Goal: Task Accomplishment & Management: Use online tool/utility

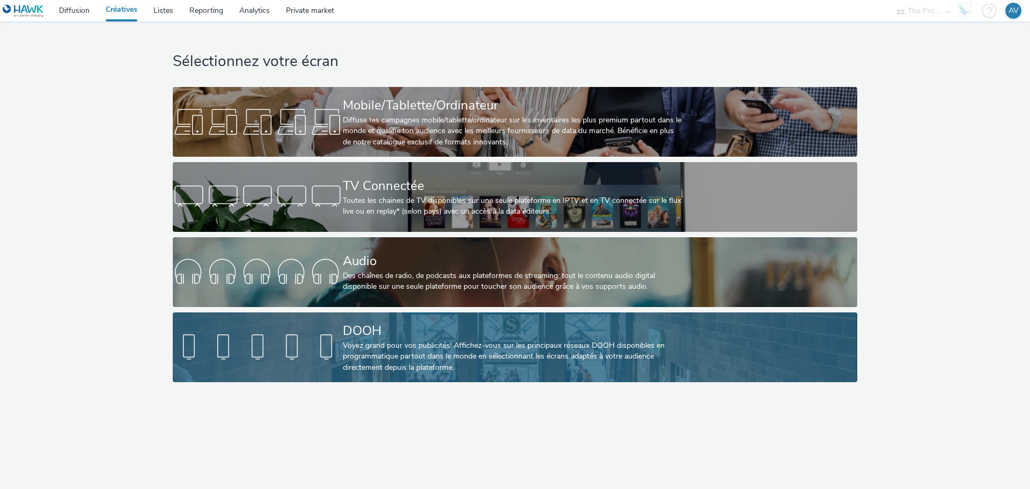
click at [415, 341] on div "Voyez grand pour vos publicités! Affichez-vous sur les principaux réseaux DOOH …" at bounding box center [513, 356] width 340 height 33
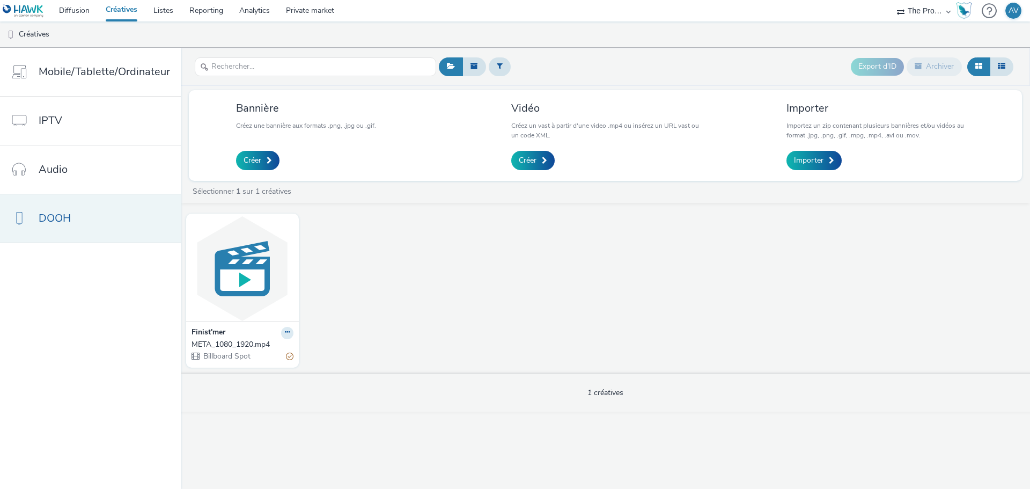
click at [102, 227] on link "DOOH" at bounding box center [90, 218] width 181 height 48
click at [240, 276] on img at bounding box center [242, 268] width 107 height 105
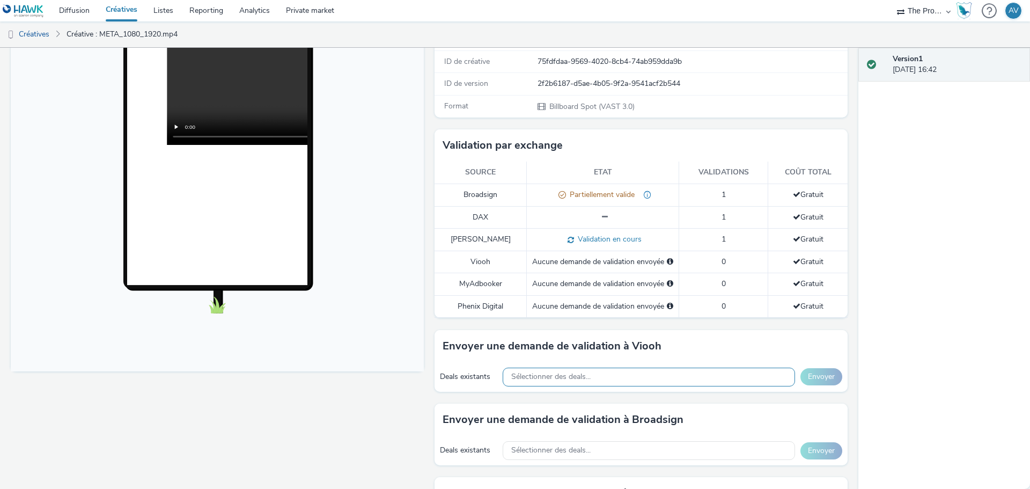
scroll to position [215, 0]
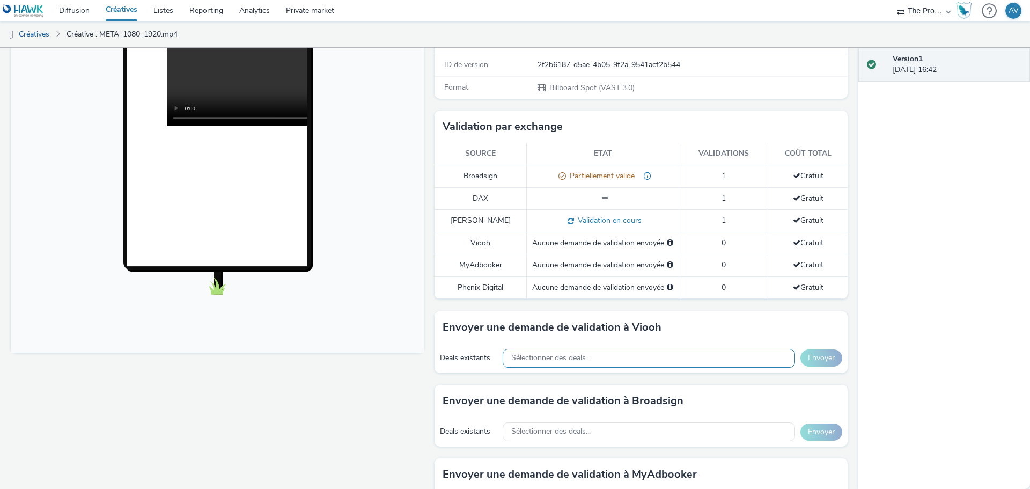
click at [613, 353] on div "Sélectionner des deals..." at bounding box center [649, 358] width 292 height 19
type input "j"
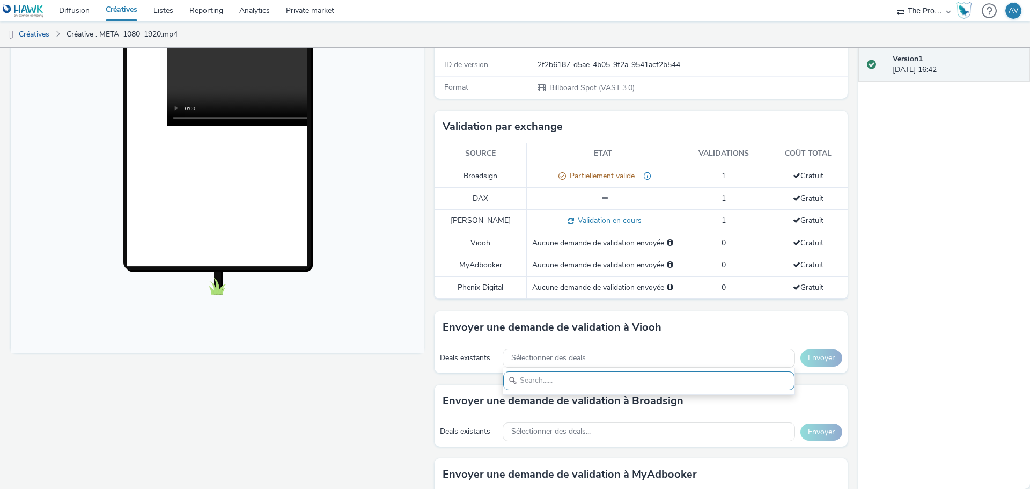
drag, startPoint x: 461, startPoint y: 373, endPoint x: 465, endPoint y: 378, distance: 6.1
click at [461, 374] on div "Envoyer une demande de validation à Viooh Deals existants Sélectionner des deal…" at bounding box center [640, 347] width 413 height 73
click at [303, 9] on link "Private market" at bounding box center [310, 10] width 64 height 21
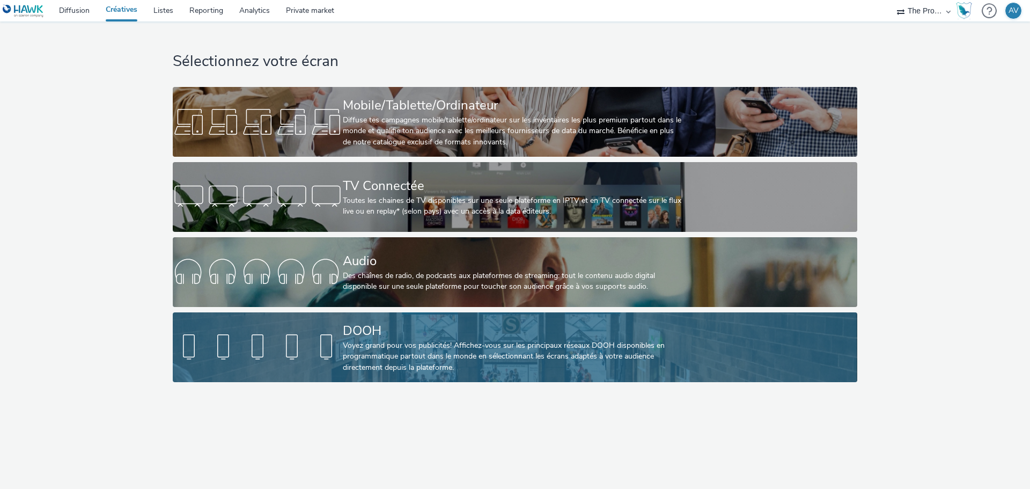
click at [461, 351] on div "Voyez grand pour vos publicités! Affichez-vous sur les principaux réseaux DOOH …" at bounding box center [513, 356] width 340 height 33
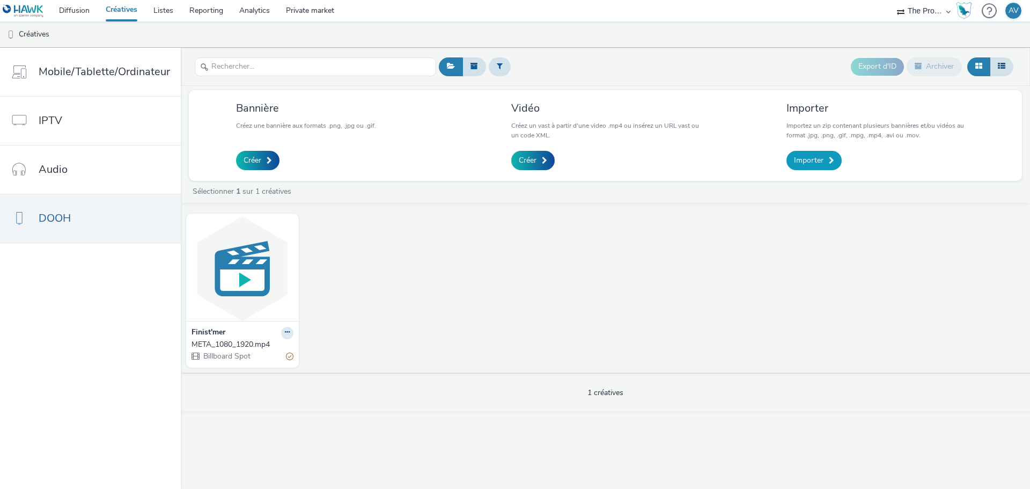
click at [836, 158] on link "Importer" at bounding box center [813, 160] width 55 height 19
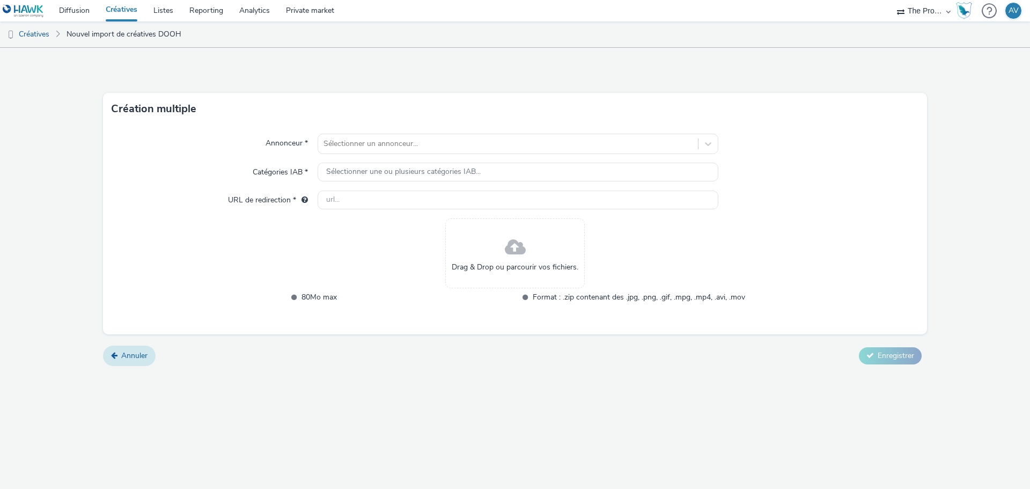
click at [145, 363] on link "Annuler" at bounding box center [129, 355] width 53 height 20
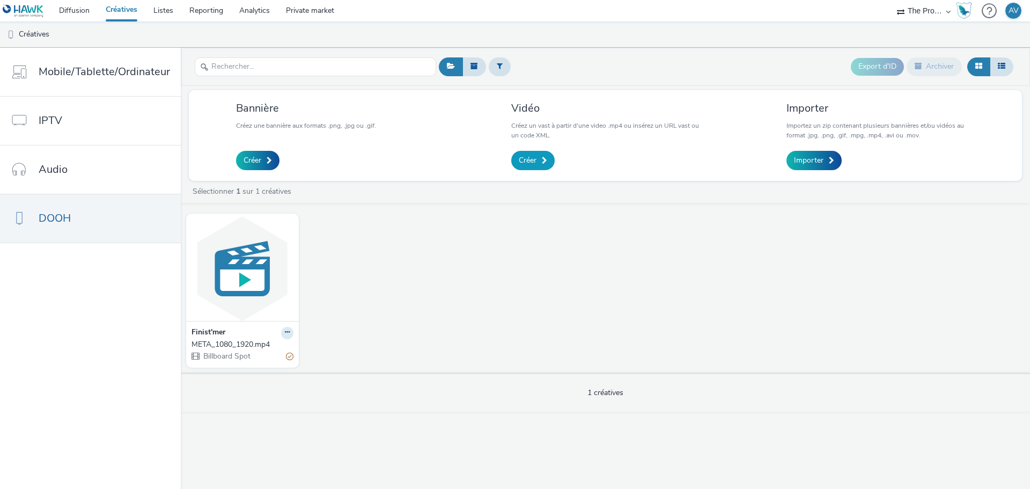
click at [547, 164] on link "Créer" at bounding box center [532, 160] width 43 height 19
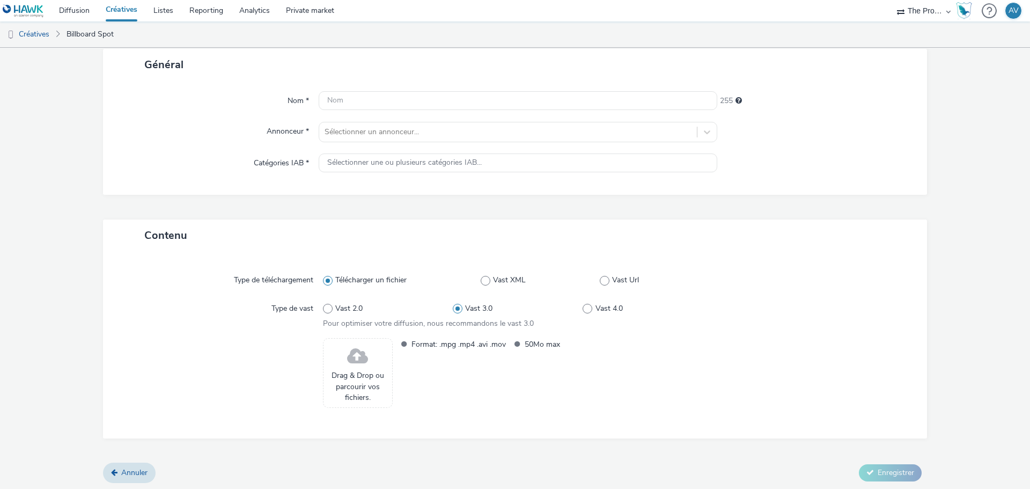
scroll to position [66, 0]
click at [115, 464] on link "Annuler" at bounding box center [129, 471] width 53 height 20
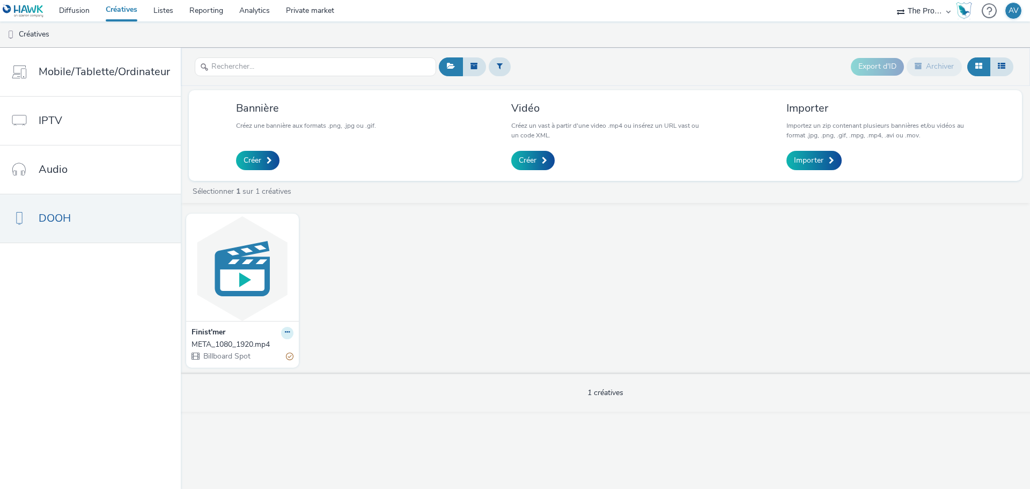
click at [285, 332] on icon at bounding box center [287, 332] width 5 height 6
click at [269, 349] on link "Modifier" at bounding box center [253, 351] width 80 height 21
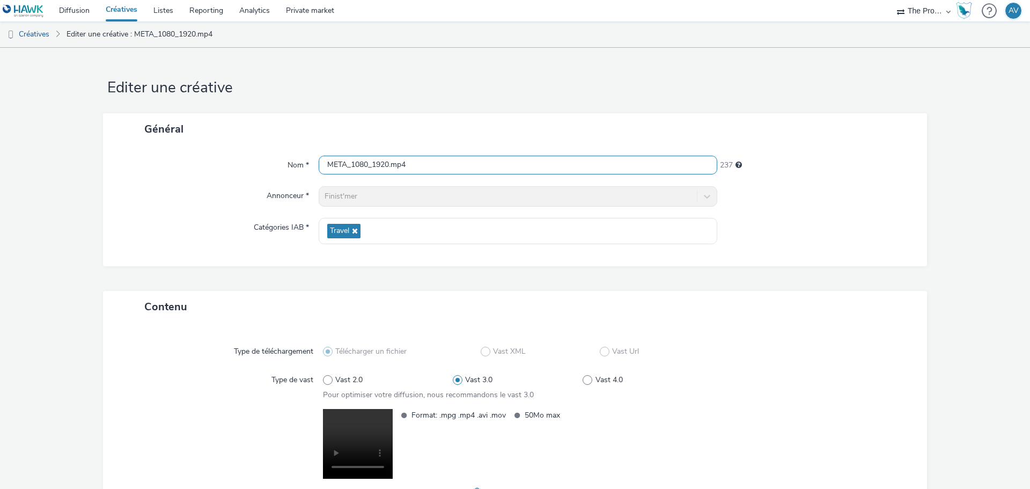
drag, startPoint x: 417, startPoint y: 164, endPoint x: 303, endPoint y: 164, distance: 113.7
click at [303, 164] on div "Nom * META_1080_1920.mp4 237" at bounding box center [515, 165] width 802 height 19
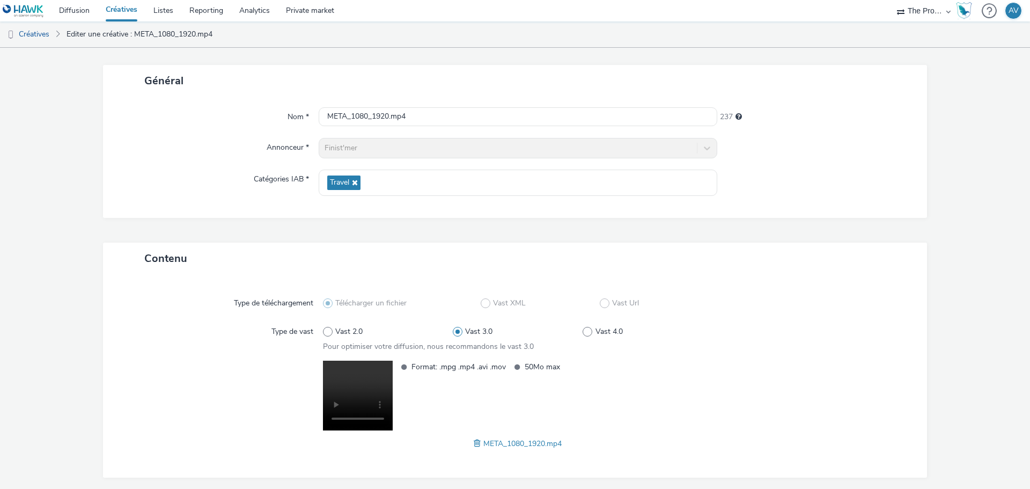
scroll to position [90, 0]
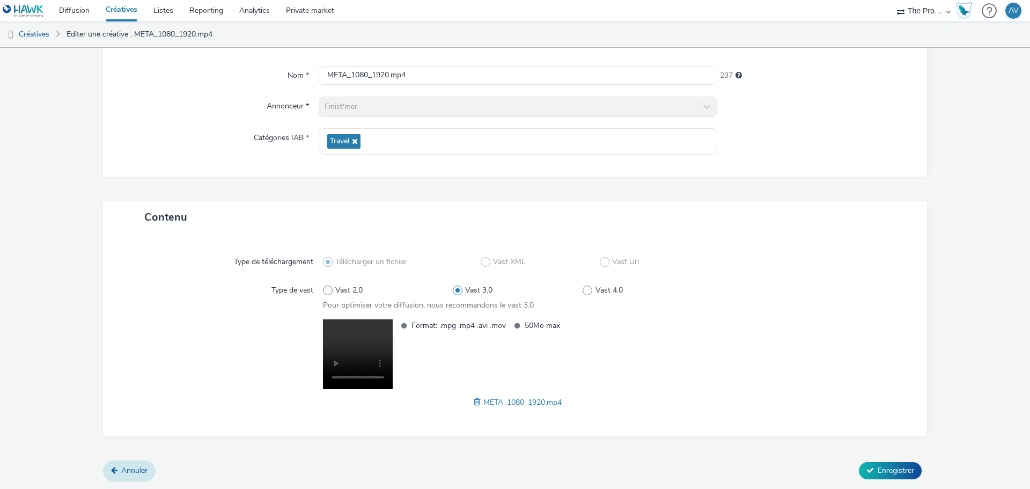
click at [139, 463] on link "Annuler" at bounding box center [129, 470] width 53 height 20
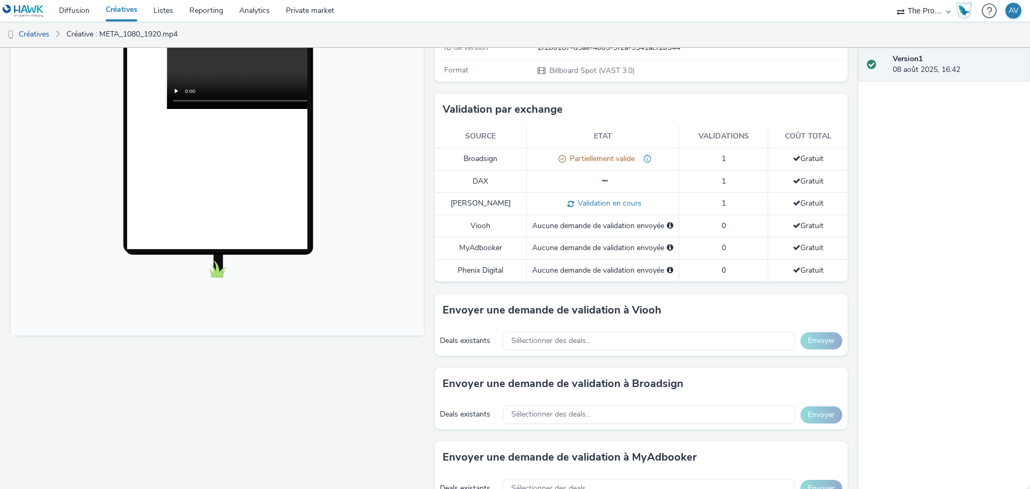
scroll to position [178, 0]
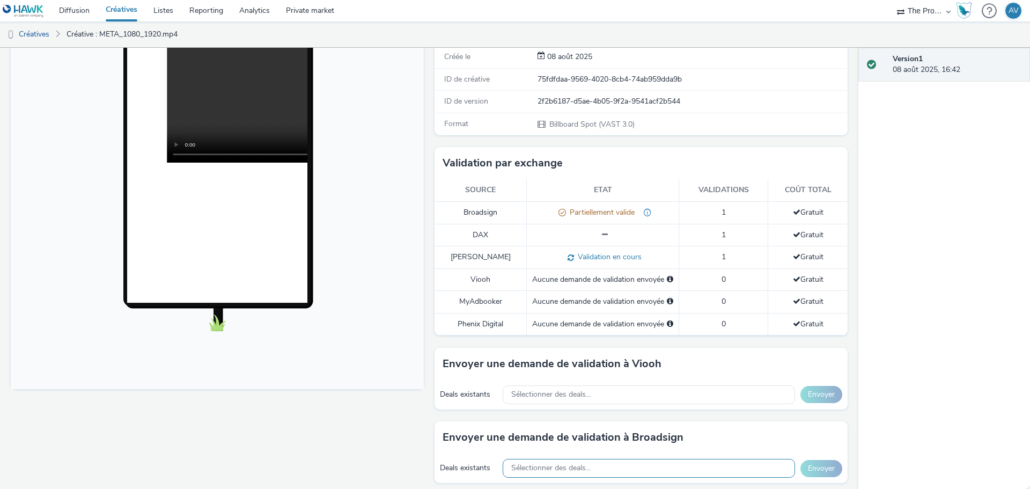
click at [570, 467] on span "Sélectionner des deals..." at bounding box center [550, 467] width 79 height 9
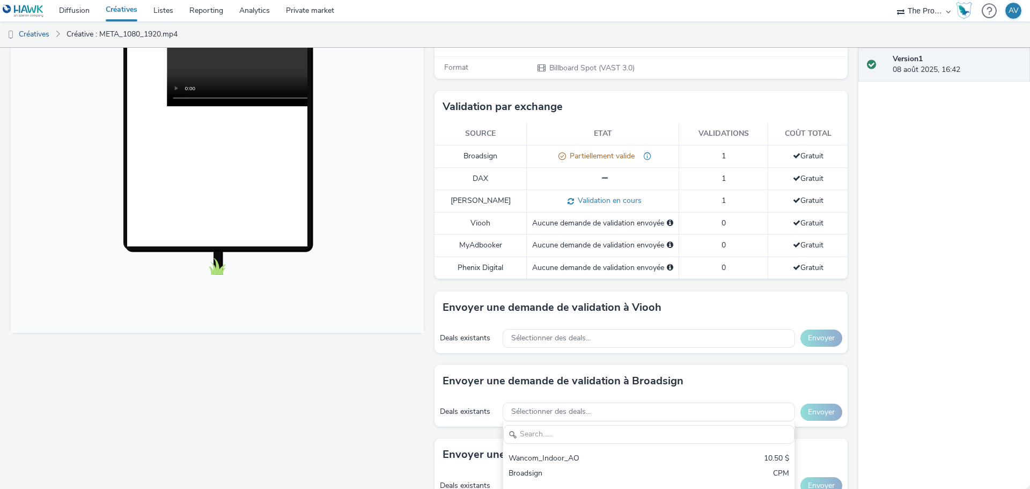
scroll to position [297, 0]
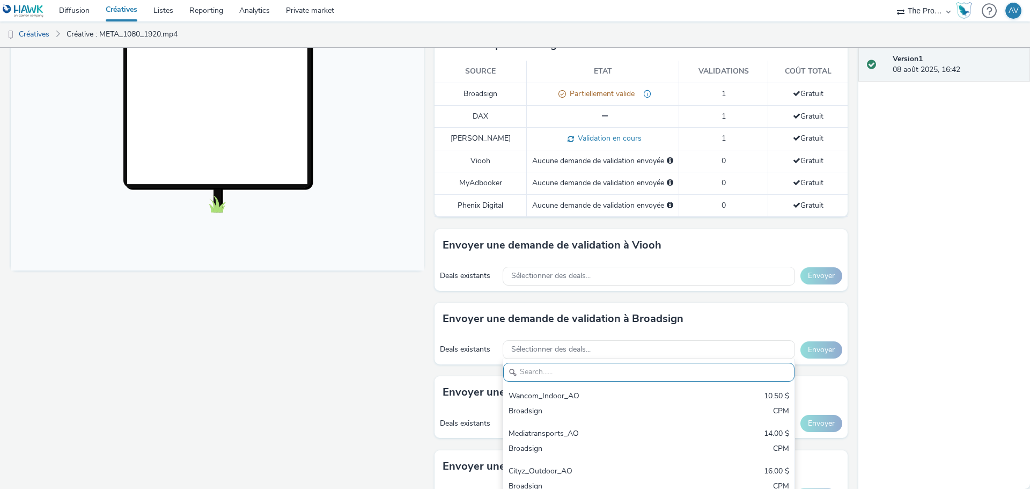
click at [322, 330] on div "Fullscreen" at bounding box center [220, 288] width 418 height 915
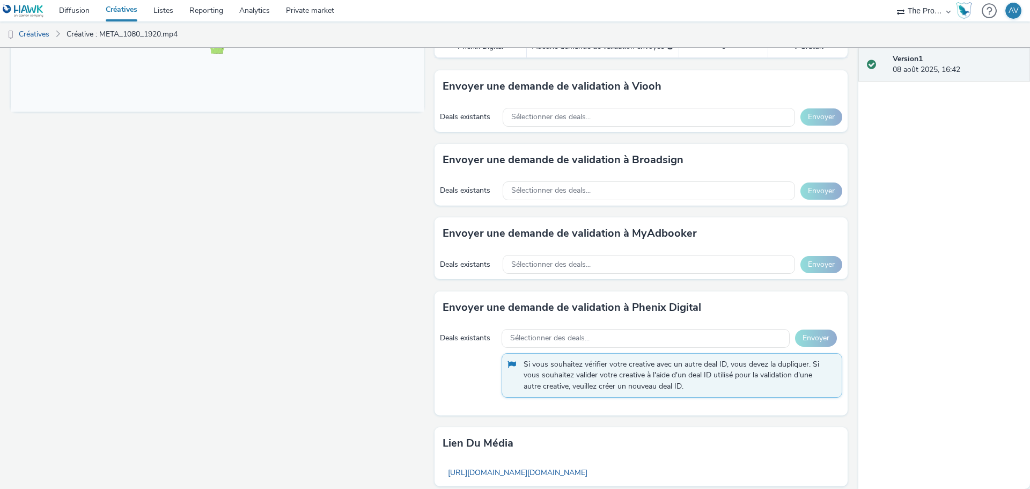
scroll to position [232, 0]
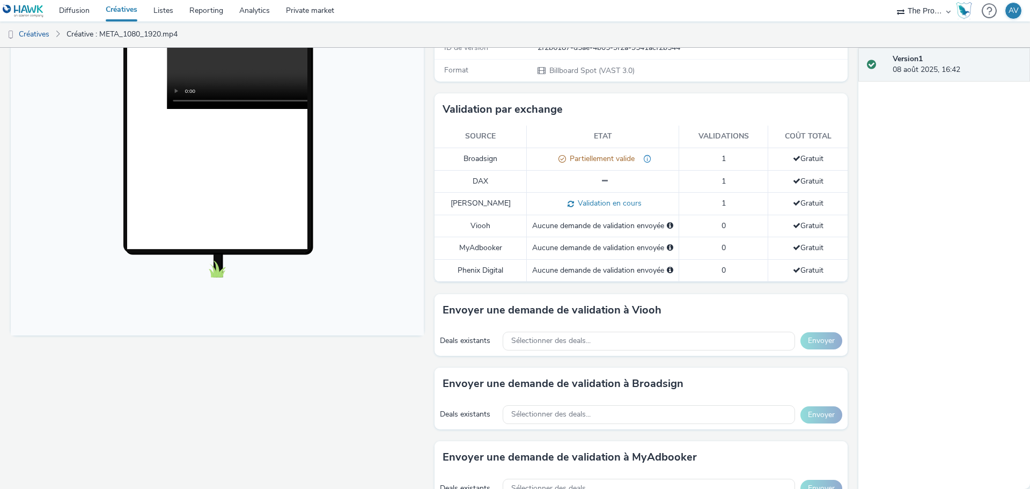
click at [602, 204] on span "Validation en cours" at bounding box center [608, 203] width 68 height 10
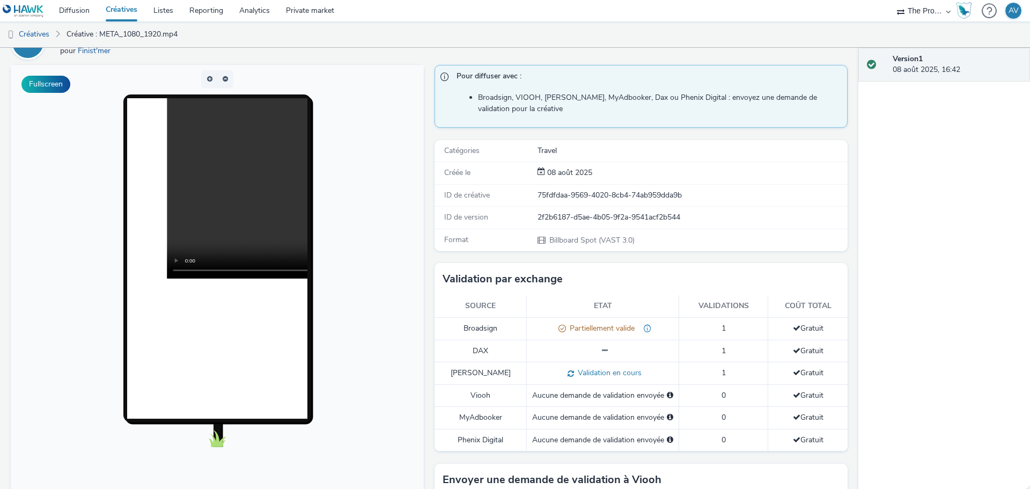
scroll to position [0, 0]
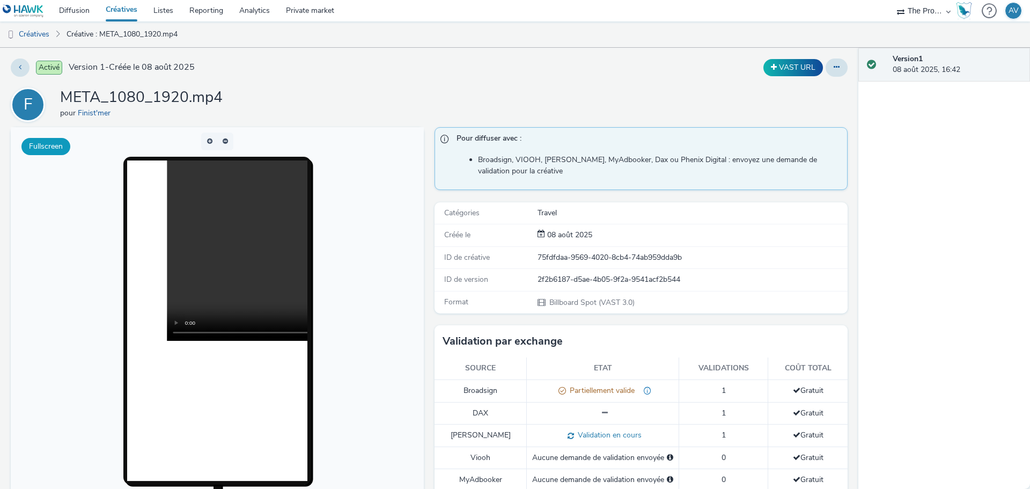
click at [54, 148] on button "Fullscreen" at bounding box center [45, 146] width 49 height 17
click at [18, 66] on button at bounding box center [20, 67] width 19 height 18
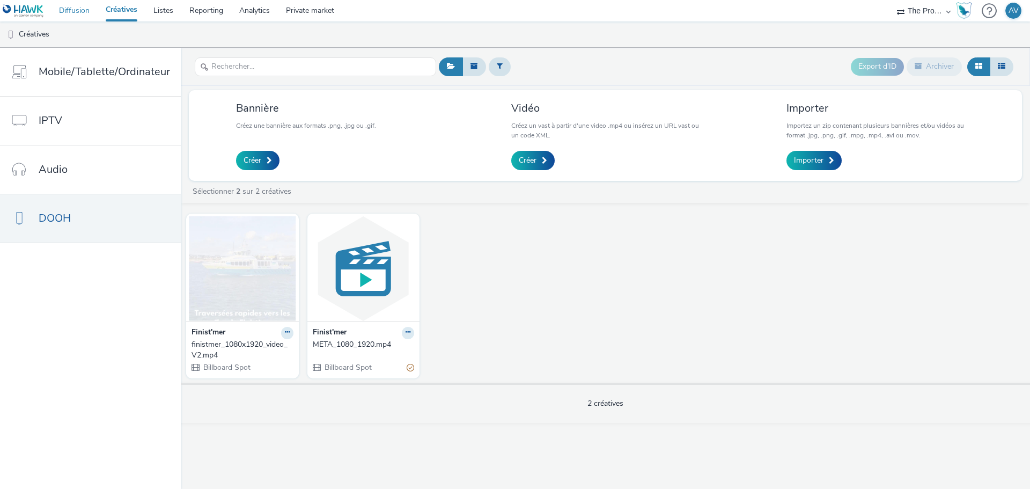
click at [72, 10] on link "Diffusion" at bounding box center [74, 10] width 47 height 21
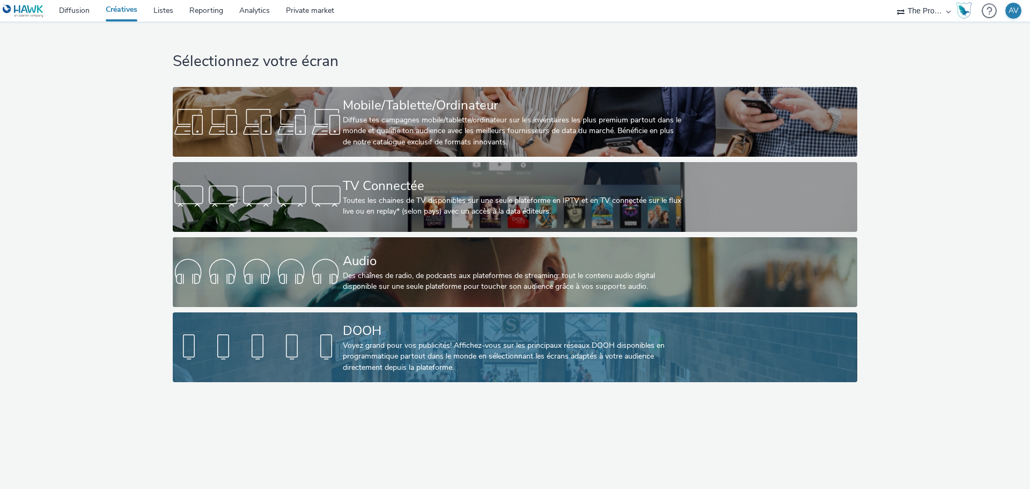
click at [407, 363] on div "Voyez grand pour vos publicités! Affichez-vous sur les principaux réseaux DOOH …" at bounding box center [513, 356] width 340 height 33
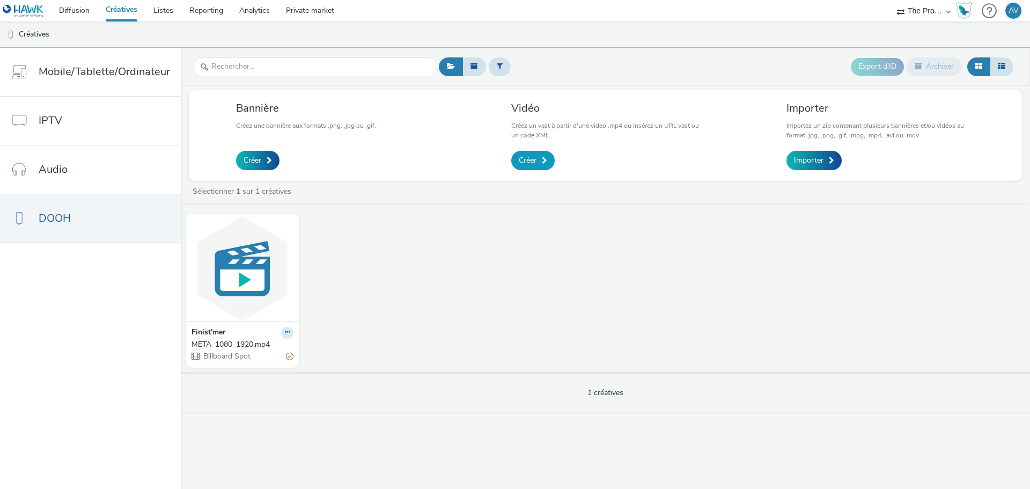
click at [519, 161] on span "Créer" at bounding box center [528, 160] width 18 height 11
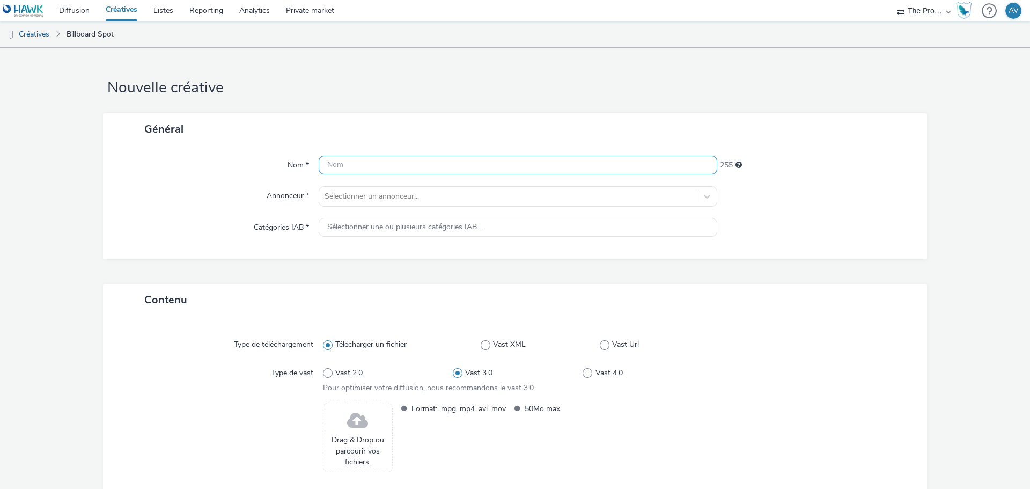
click at [390, 167] on input "text" at bounding box center [518, 165] width 399 height 19
paste input "META_1080_1920.mp4"
click at [387, 163] on input "META_1080_1920.mp4" at bounding box center [518, 165] width 399 height 19
drag, startPoint x: 391, startPoint y: 163, endPoint x: 384, endPoint y: 165, distance: 7.8
click at [384, 165] on input "META_1080_1920_V2.mp4" at bounding box center [518, 165] width 399 height 19
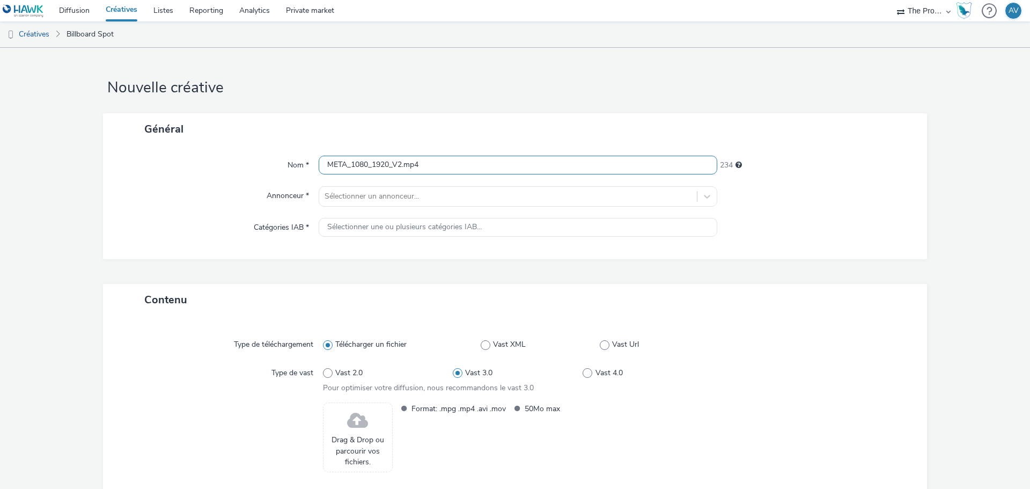
click at [384, 165] on input "META_1080_1920_V2.mp4" at bounding box center [518, 165] width 399 height 19
drag, startPoint x: 387, startPoint y: 165, endPoint x: 250, endPoint y: 171, distance: 137.4
click at [250, 171] on div "Nom * META_1080_1920_V2.mp4 234" at bounding box center [515, 165] width 802 height 19
paste input "finstmer_1080x1920_video"
click at [333, 164] on input "finstmer_1080x1920_video_V2.mp4" at bounding box center [518, 165] width 399 height 19
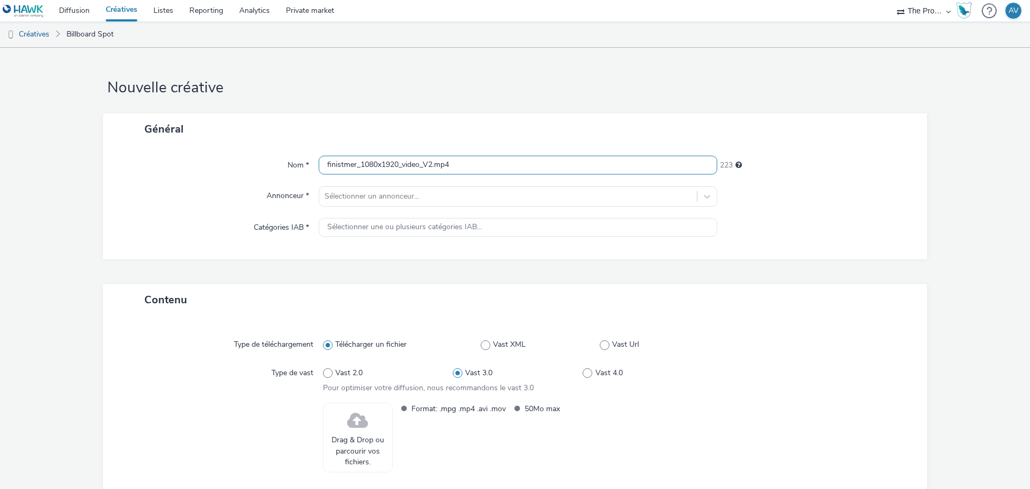
type input "finistmer_1080x1920_video_V2.mp4"
click at [218, 198] on div "Annonceur *" at bounding box center [216, 196] width 205 height 20
click at [422, 188] on div "Sélectionner un annonceur..." at bounding box center [508, 196] width 378 height 17
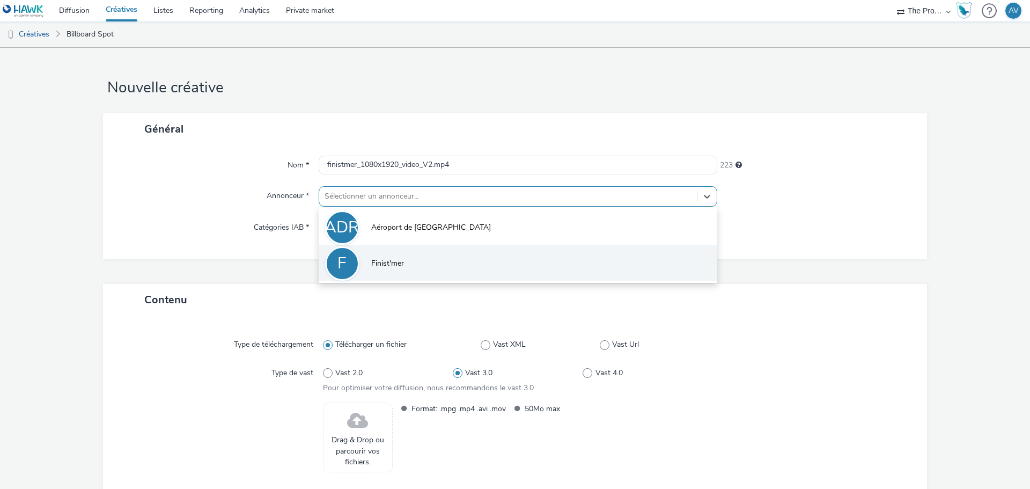
click at [393, 261] on span "Finist'mer" at bounding box center [387, 263] width 33 height 11
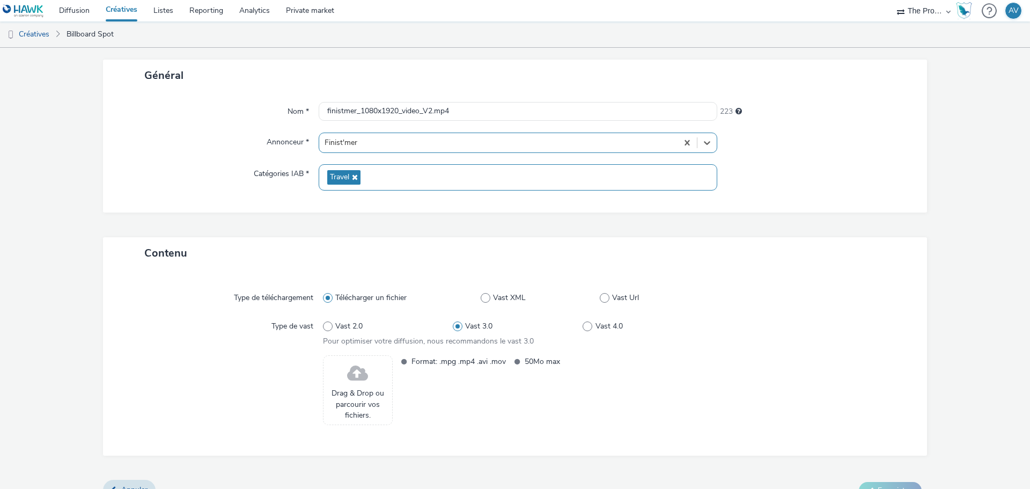
scroll to position [73, 0]
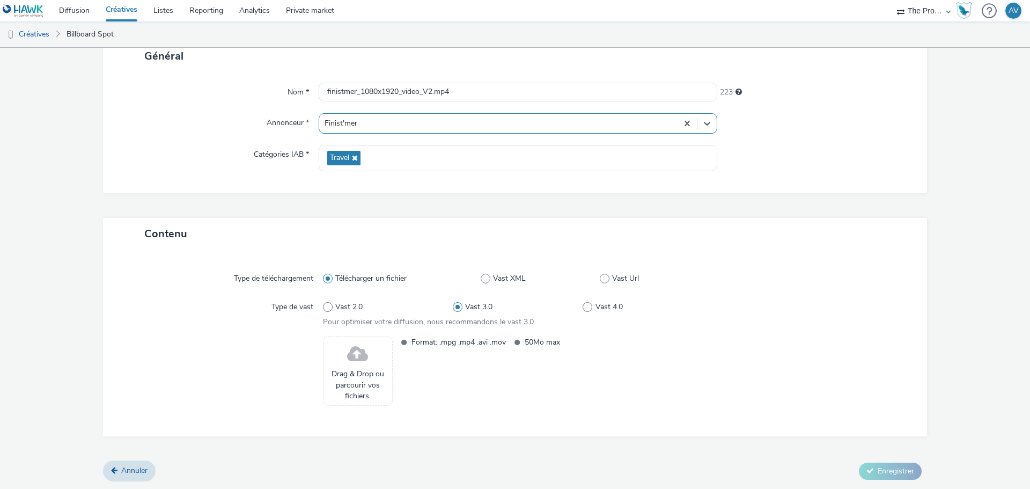
click at [363, 375] on span "Drag & Drop ou parcourir vos fichiers." at bounding box center [358, 384] width 58 height 33
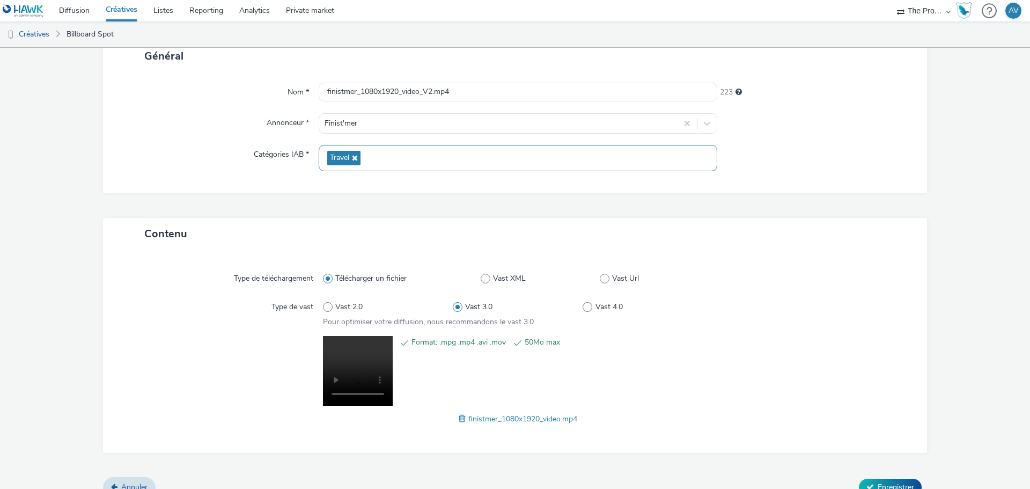
click at [390, 153] on div "Travel" at bounding box center [518, 158] width 399 height 26
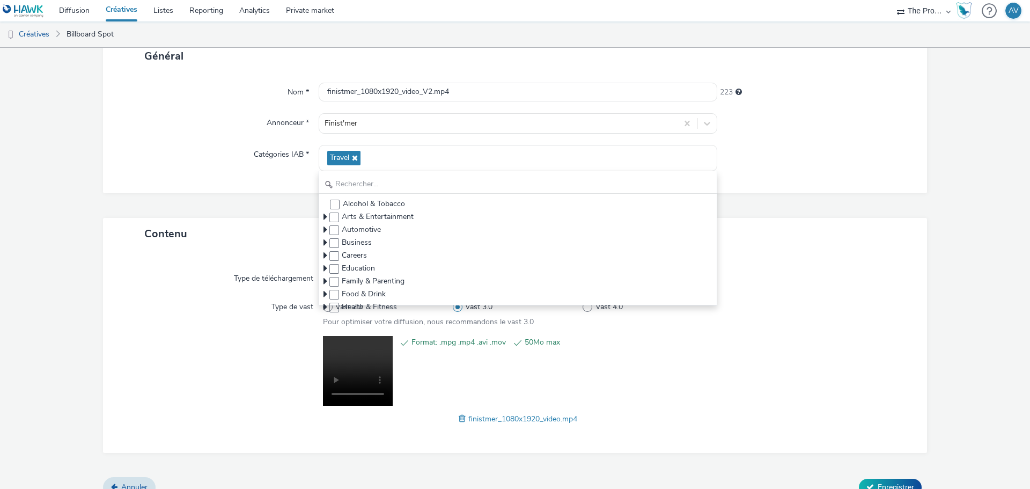
click at [206, 216] on div "Général Nom * finistmer_1080x1920_video_V2.mp4 223 Annonceur * Finist'mer Catég…" at bounding box center [515, 129] width 824 height 178
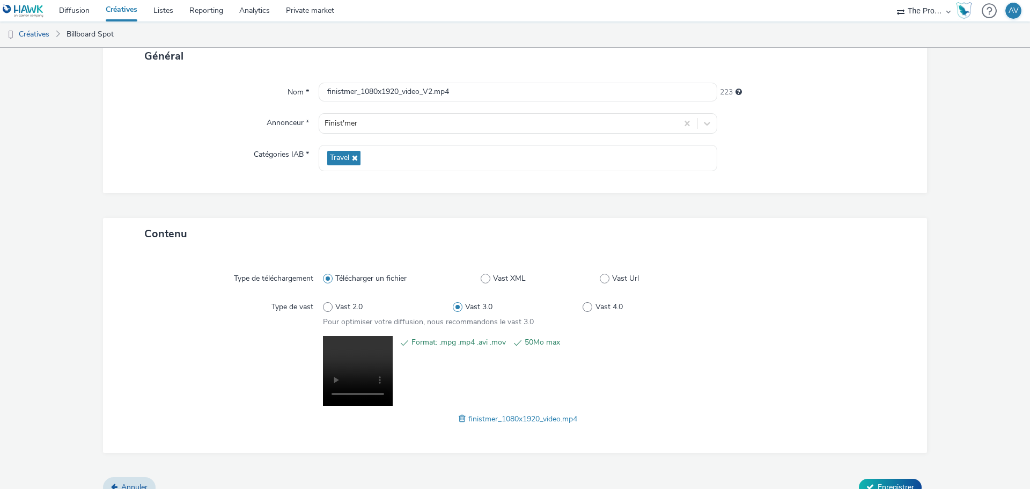
scroll to position [90, 0]
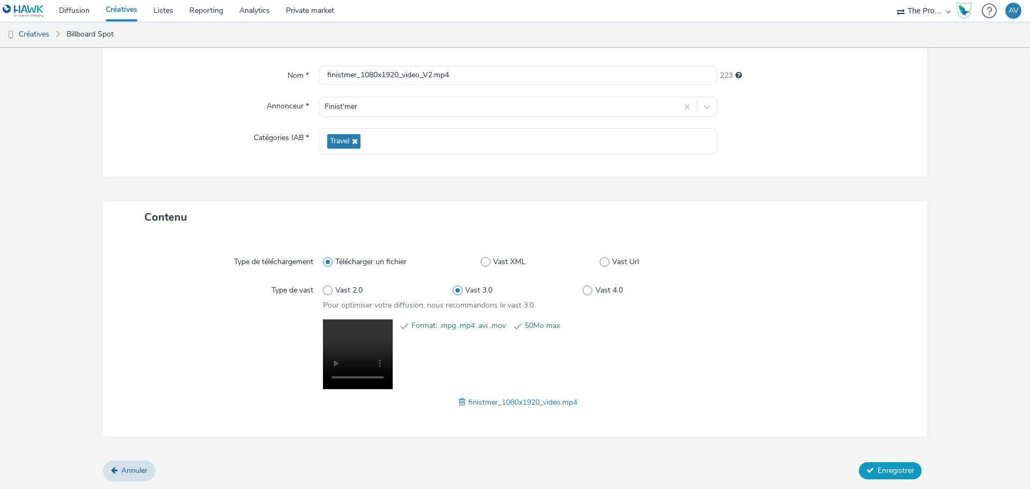
click at [887, 466] on span "Enregistrer" at bounding box center [896, 470] width 36 height 10
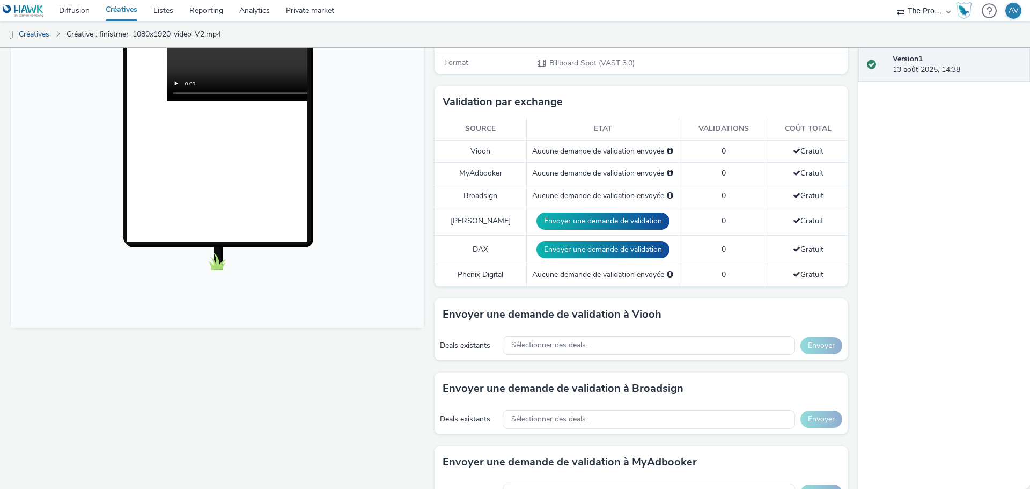
scroll to position [268, 0]
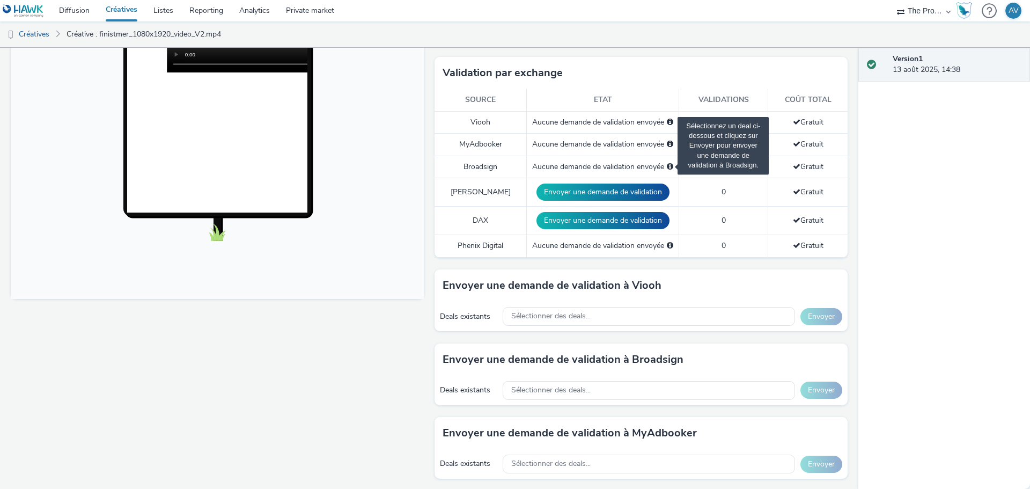
click at [667, 166] on span "Sélectionnez un deal ci-dessous et cliquez sur Envoyer pour envoyer une demande…" at bounding box center [670, 167] width 6 height 8
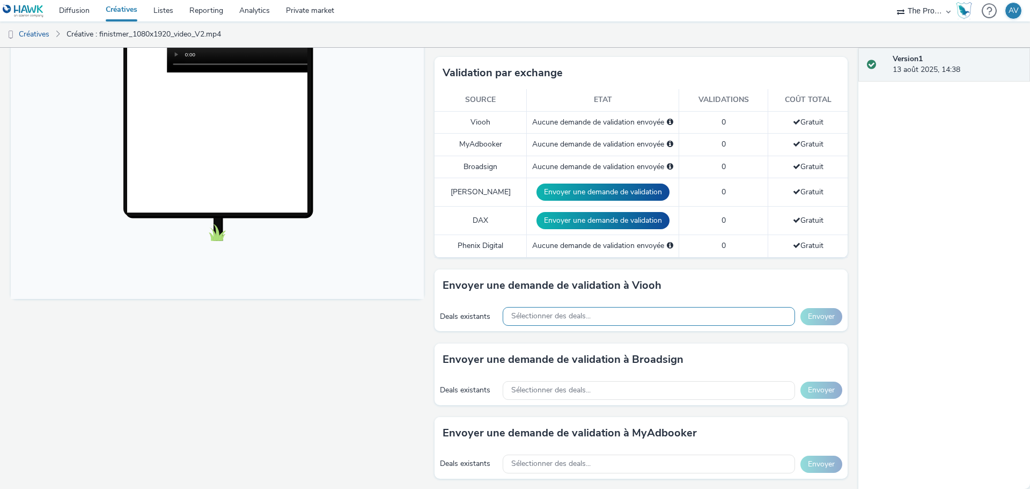
click at [608, 314] on div "Sélectionner des deals..." at bounding box center [649, 316] width 292 height 19
click at [624, 291] on h3 "Envoyer une demande de validation à Viooh" at bounding box center [552, 285] width 219 height 16
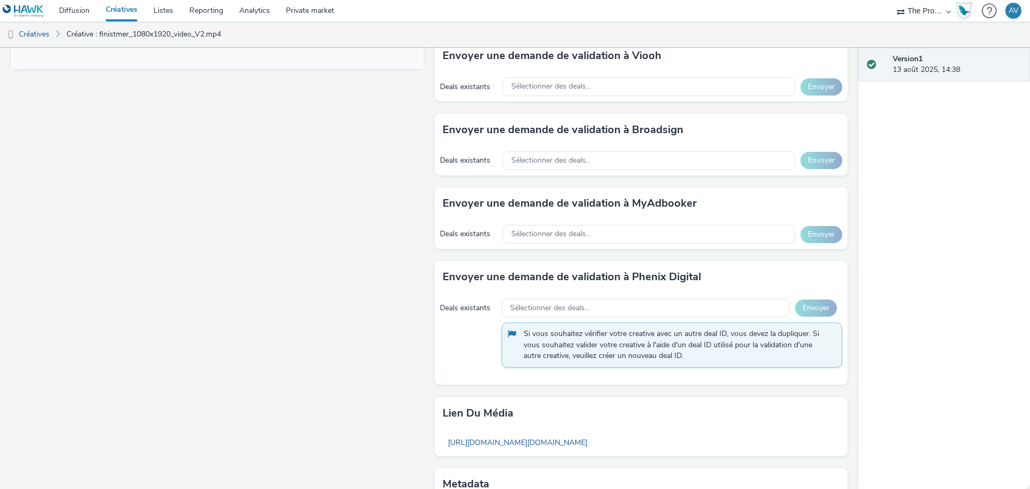
scroll to position [405, 0]
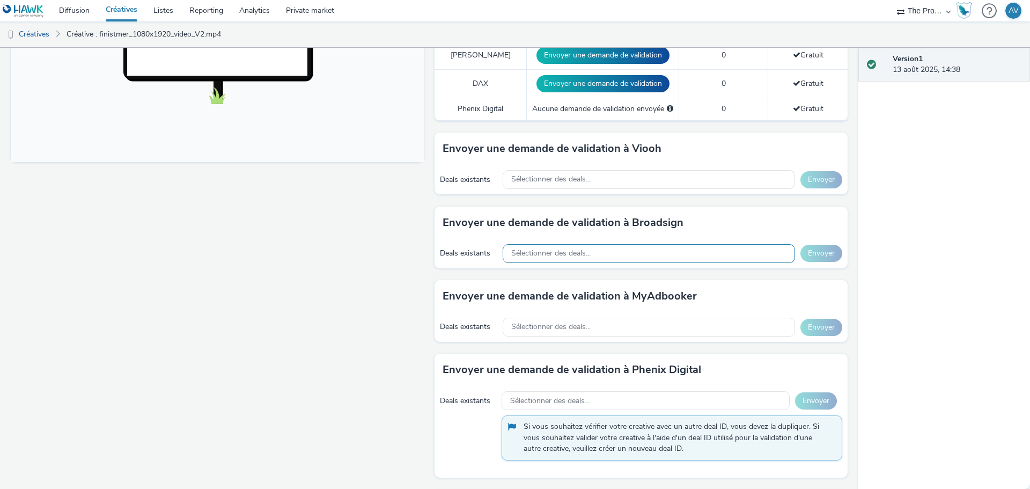
click at [589, 253] on div "Sélectionner des deals..." at bounding box center [649, 253] width 292 height 19
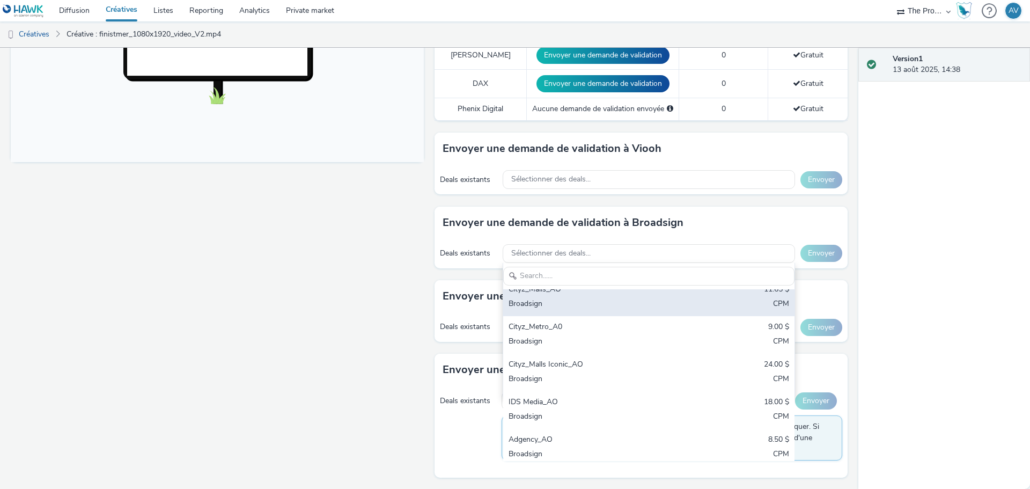
scroll to position [204, 0]
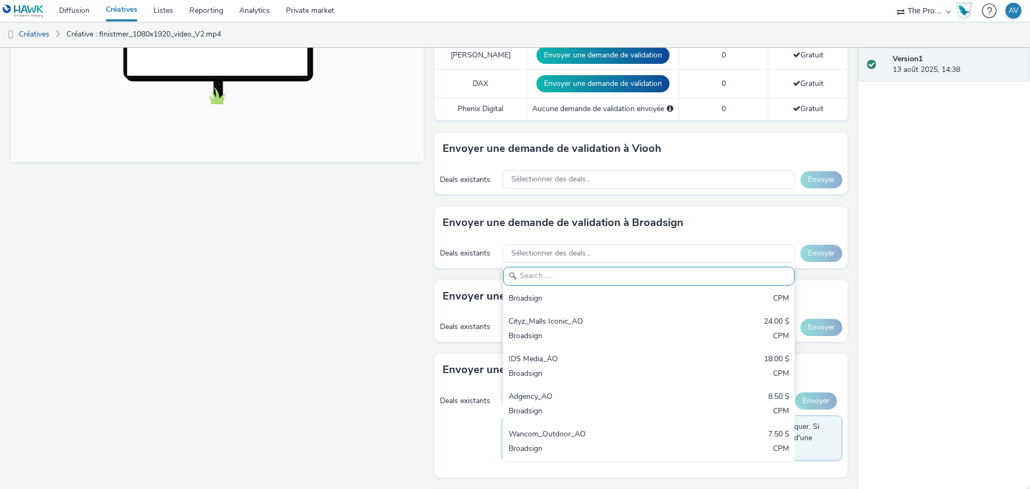
click at [356, 352] on div "Fullscreen" at bounding box center [220, 185] width 418 height 927
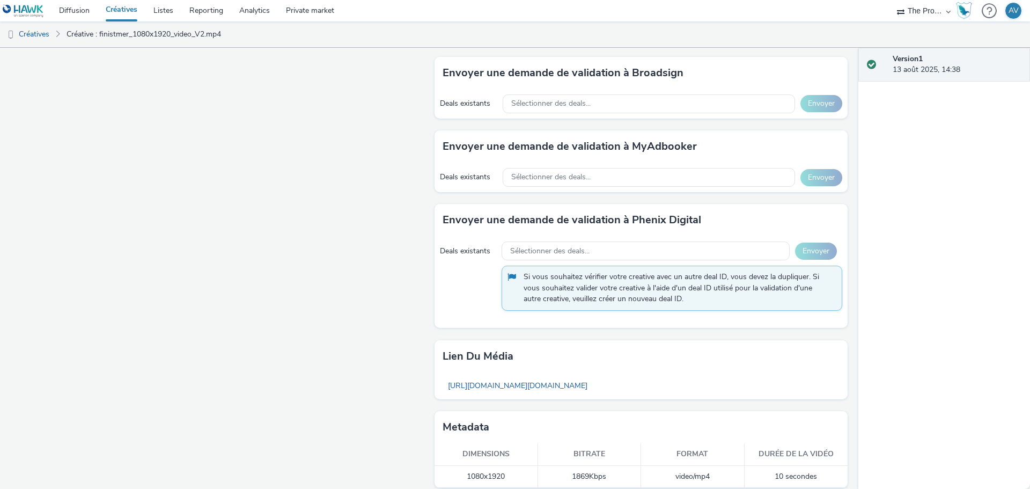
scroll to position [566, 0]
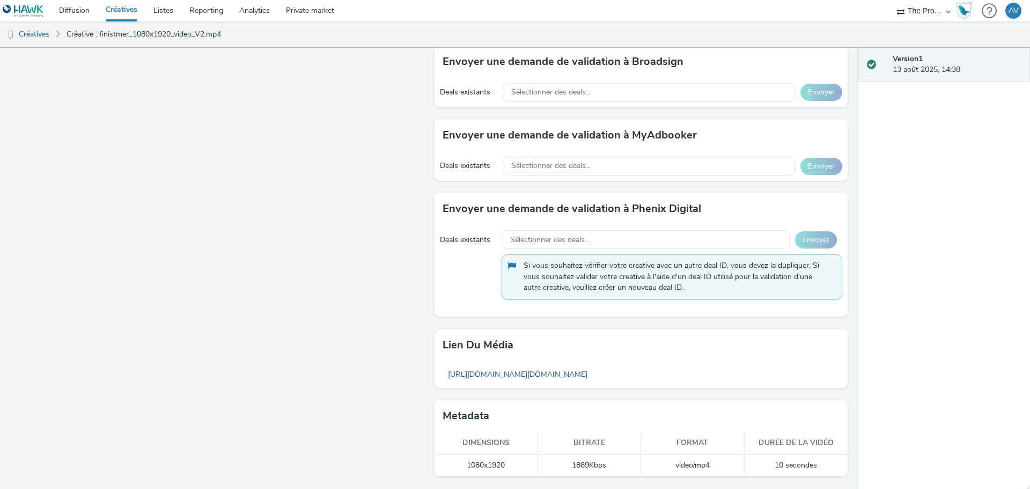
drag, startPoint x: 613, startPoint y: 25, endPoint x: 610, endPoint y: 32, distance: 7.8
click at [613, 25] on ul "Créatives Créative : finistmer_1080x1920_video_V2.mp4" at bounding box center [515, 34] width 1030 height 26
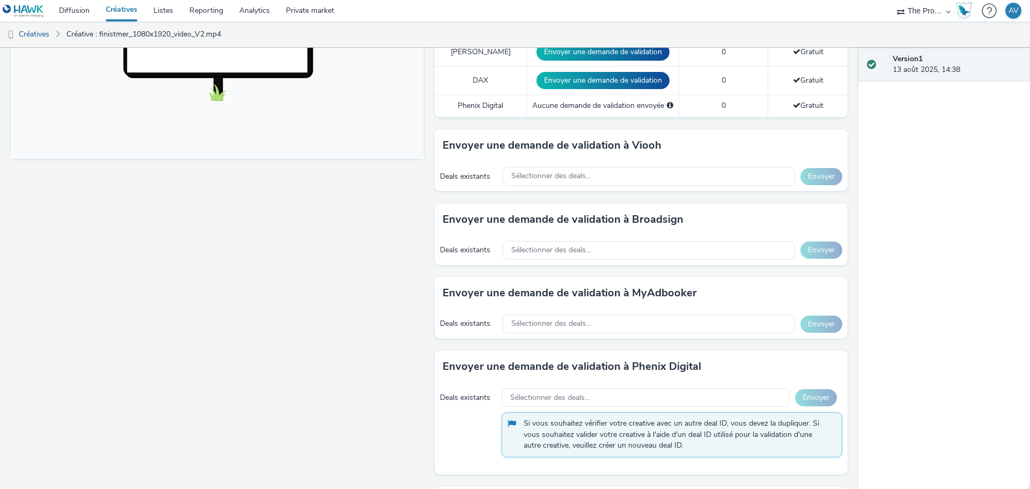
scroll to position [405, 0]
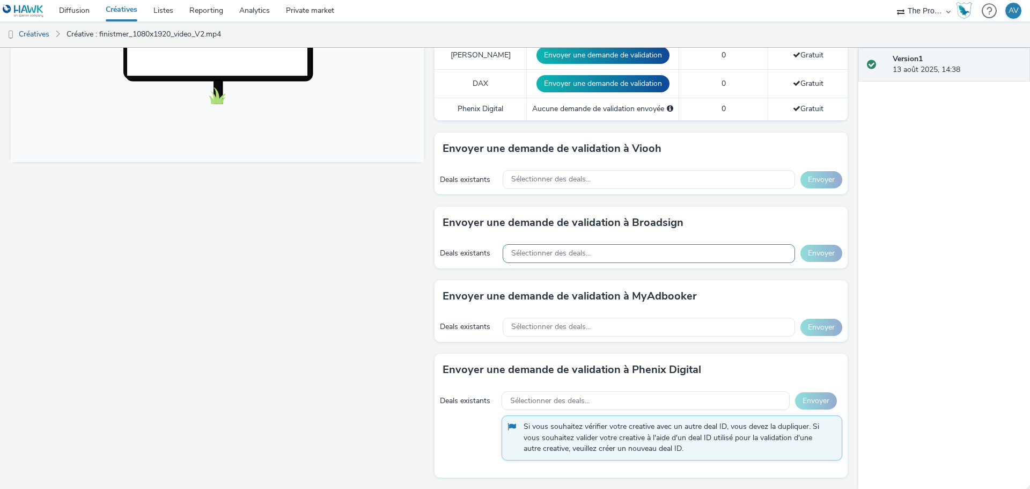
click at [618, 252] on div "Sélectionner des deals..." at bounding box center [649, 253] width 292 height 19
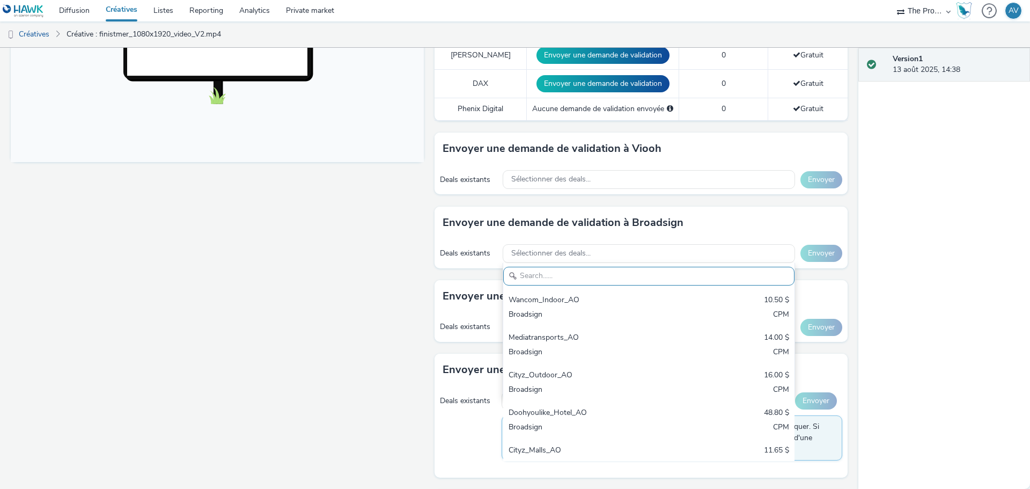
click at [665, 226] on h3 "Envoyer une demande de validation à Broadsign" at bounding box center [563, 223] width 241 height 16
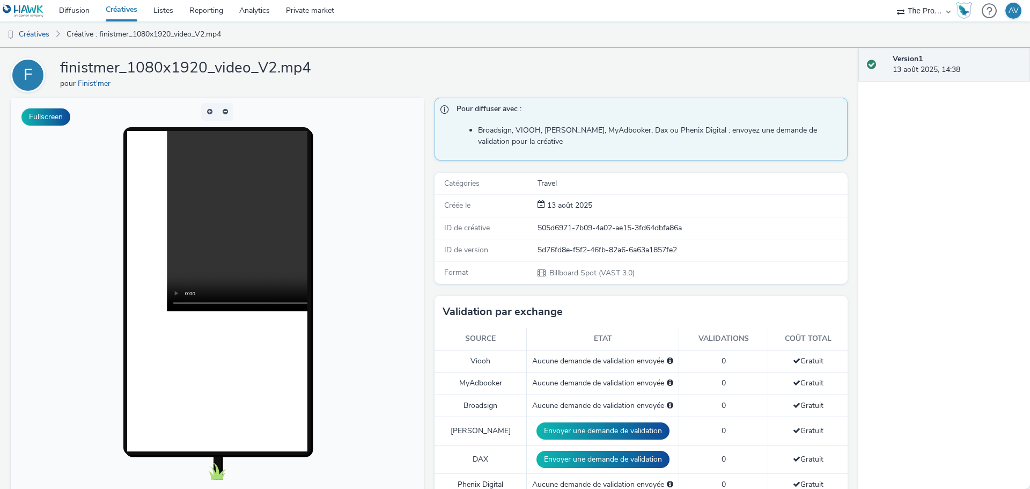
scroll to position [0, 0]
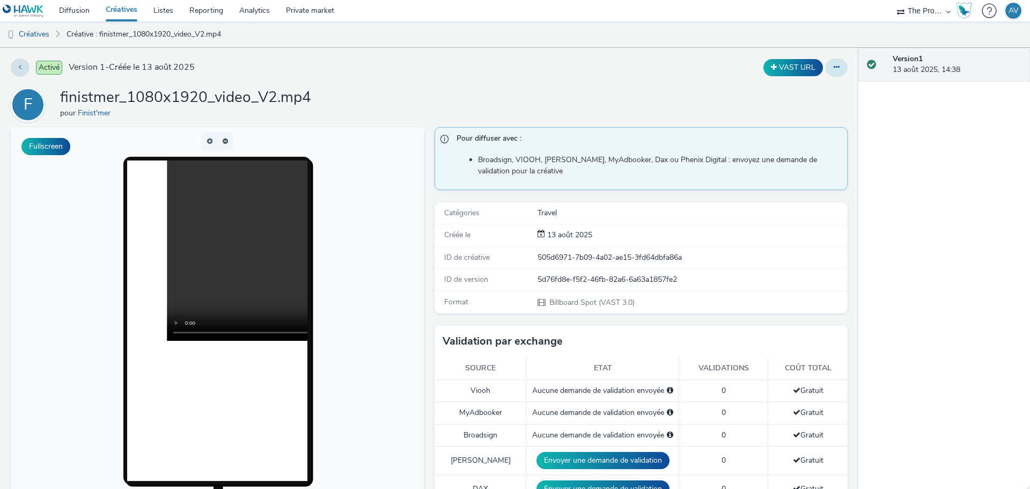
click at [835, 65] on button at bounding box center [836, 67] width 22 height 18
click at [602, 83] on div "Activé Version 1 - Créée le 13 août 2025 VAST URL Modifier Dupliquer Copier l'I…" at bounding box center [429, 268] width 858 height 441
drag, startPoint x: 68, startPoint y: 14, endPoint x: 77, endPoint y: 19, distance: 10.6
click at [68, 14] on link "Diffusion" at bounding box center [74, 10] width 47 height 21
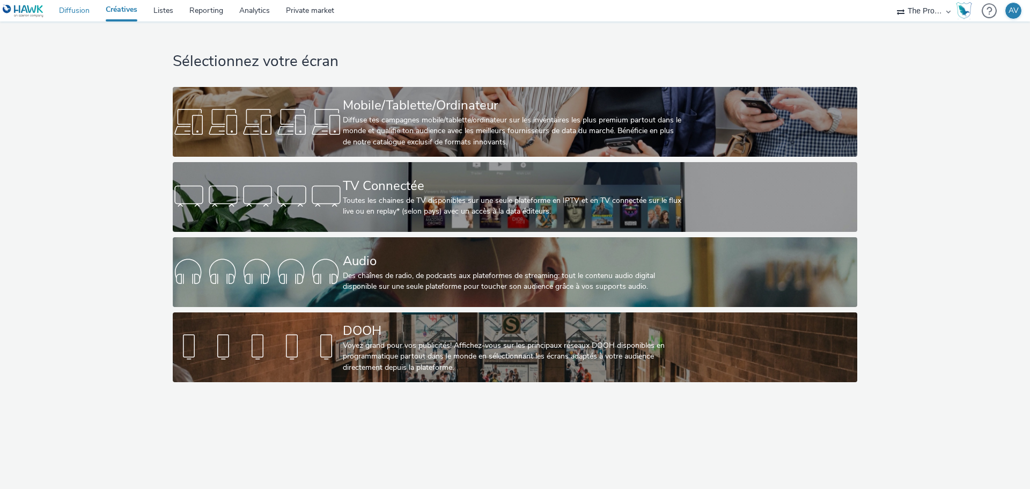
click at [79, 6] on link "Diffusion" at bounding box center [74, 10] width 47 height 21
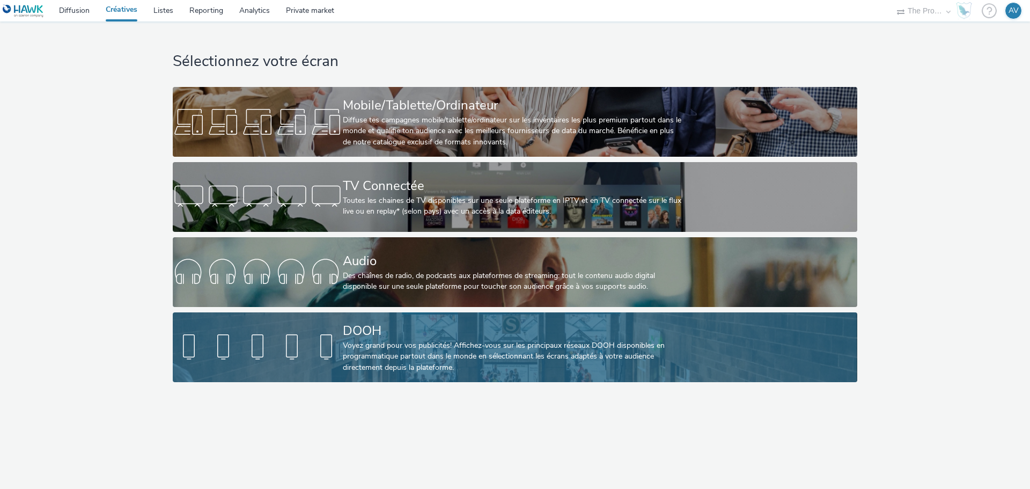
click at [388, 356] on div "Voyez grand pour vos publicités! Affichez-vous sur les principaux réseaux DOOH …" at bounding box center [513, 356] width 340 height 33
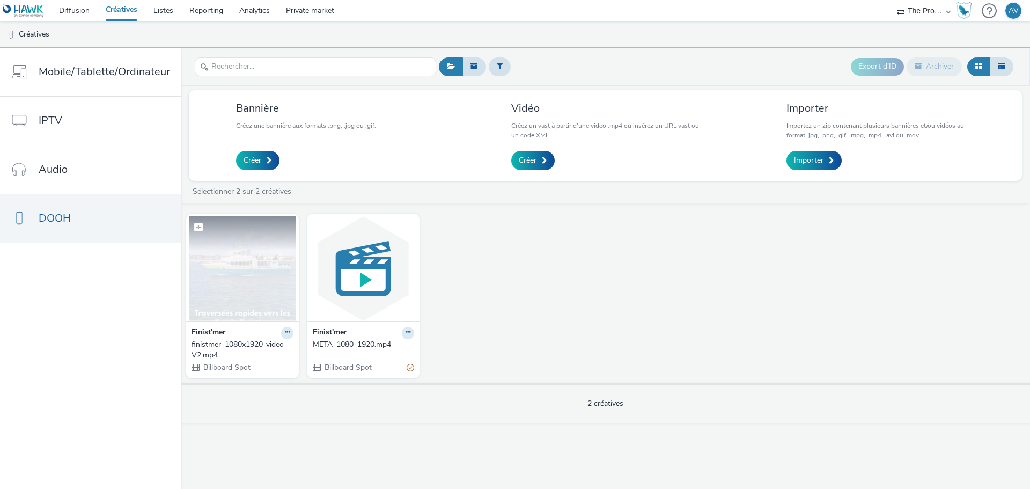
click at [262, 282] on img at bounding box center [242, 268] width 107 height 105
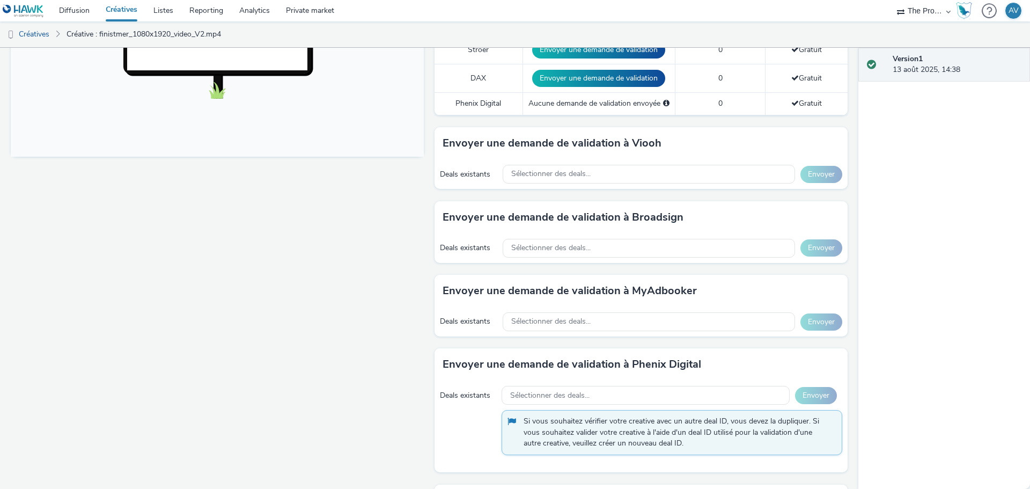
scroll to position [429, 0]
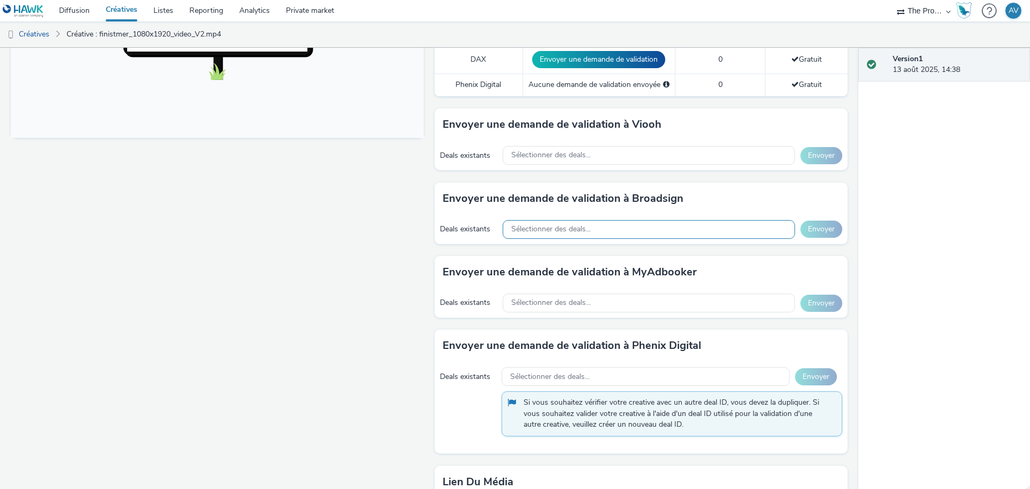
click at [532, 229] on span "Sélectionner des deals..." at bounding box center [550, 229] width 79 height 9
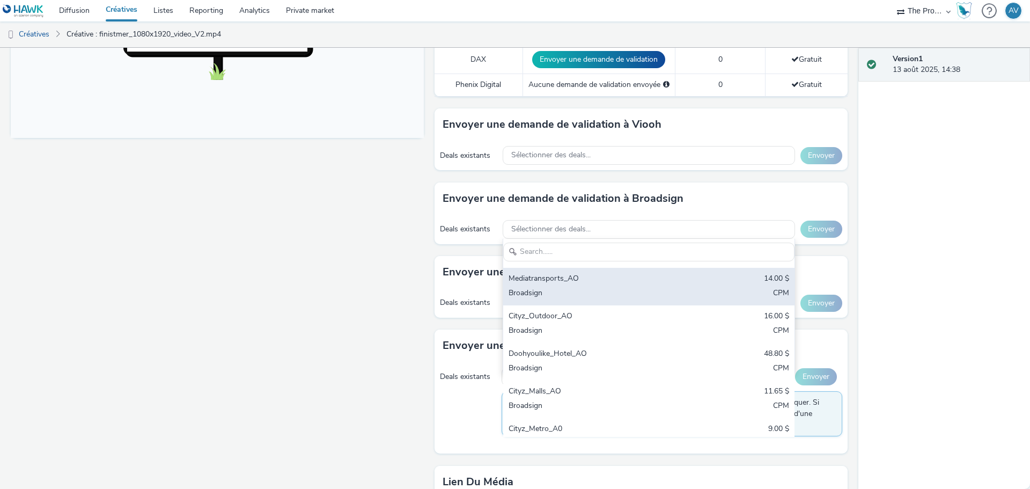
scroll to position [54, 0]
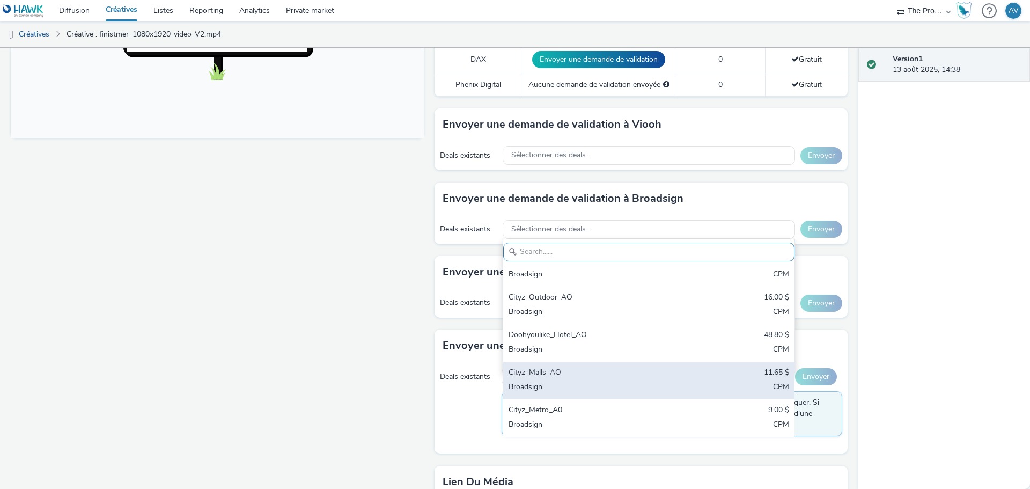
click at [594, 377] on div "Cityz_Malls_AO" at bounding box center [600, 373] width 185 height 12
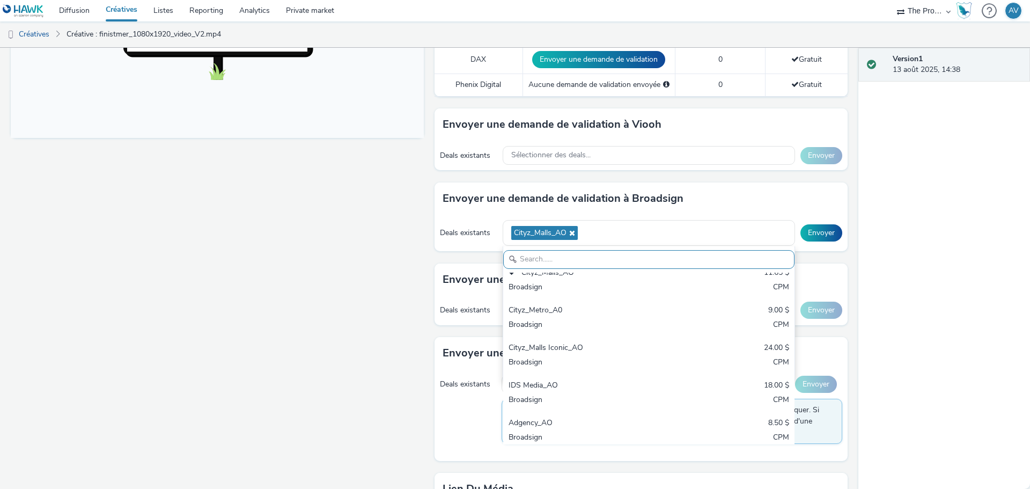
scroll to position [204, 0]
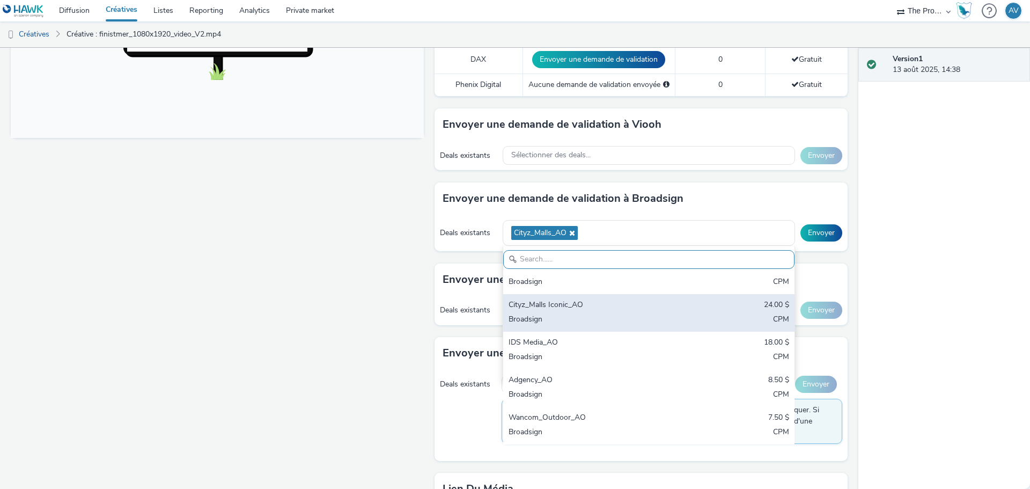
click at [598, 313] on div "Cityz_Malls Iconic_AO 24.00 $ Broadsign CPM" at bounding box center [648, 313] width 291 height 38
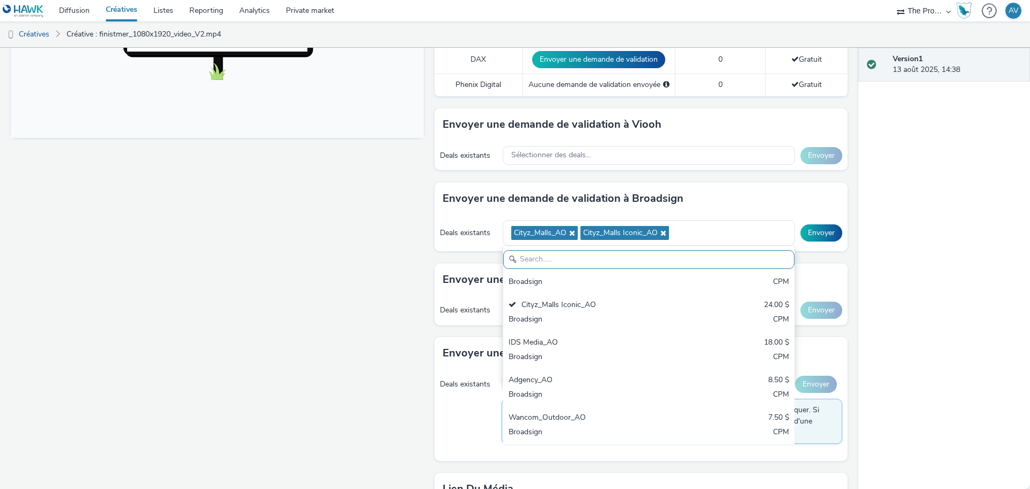
click at [336, 277] on div "Fullscreen" at bounding box center [220, 165] width 418 height 934
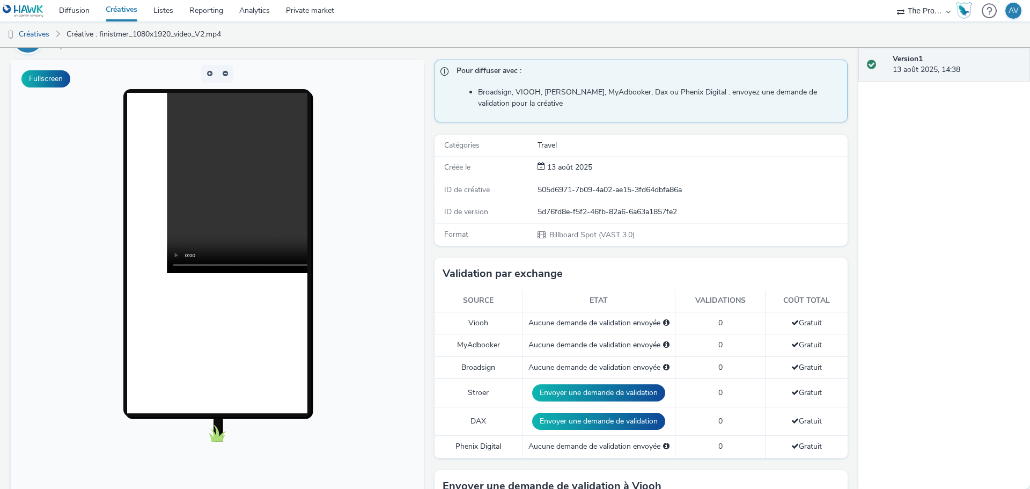
scroll to position [0, 0]
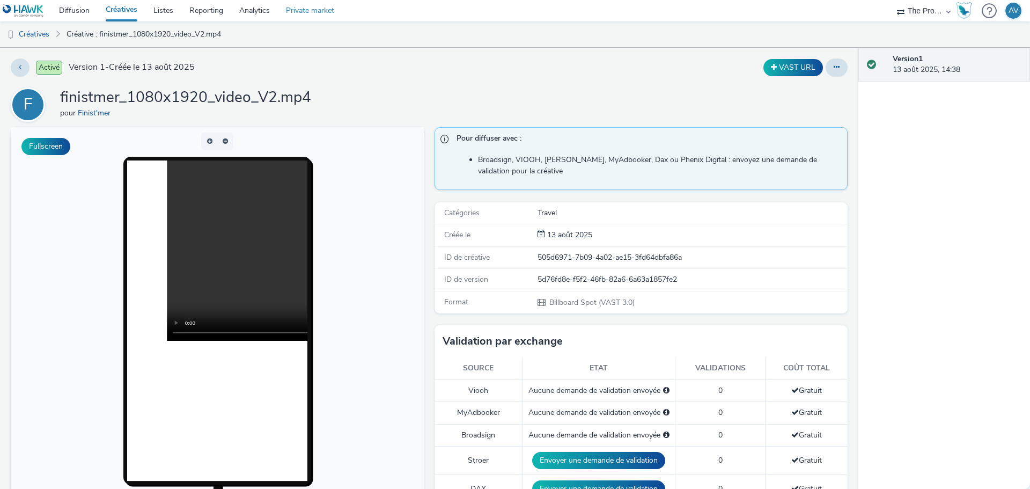
click at [298, 8] on link "Private market" at bounding box center [310, 10] width 64 height 21
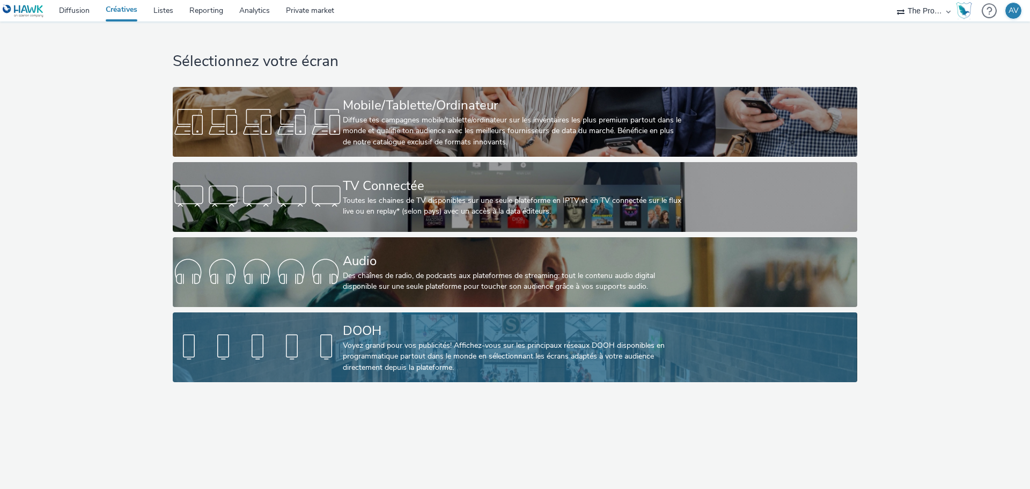
click at [412, 345] on div "Voyez grand pour vos publicités! Affichez-vous sur les principaux réseaux DOOH …" at bounding box center [513, 356] width 340 height 33
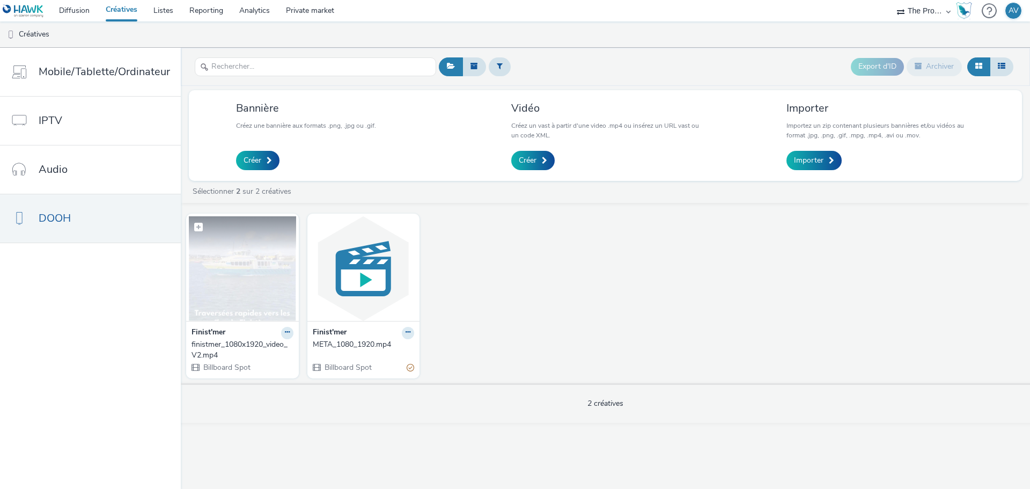
click at [227, 275] on img at bounding box center [242, 268] width 107 height 105
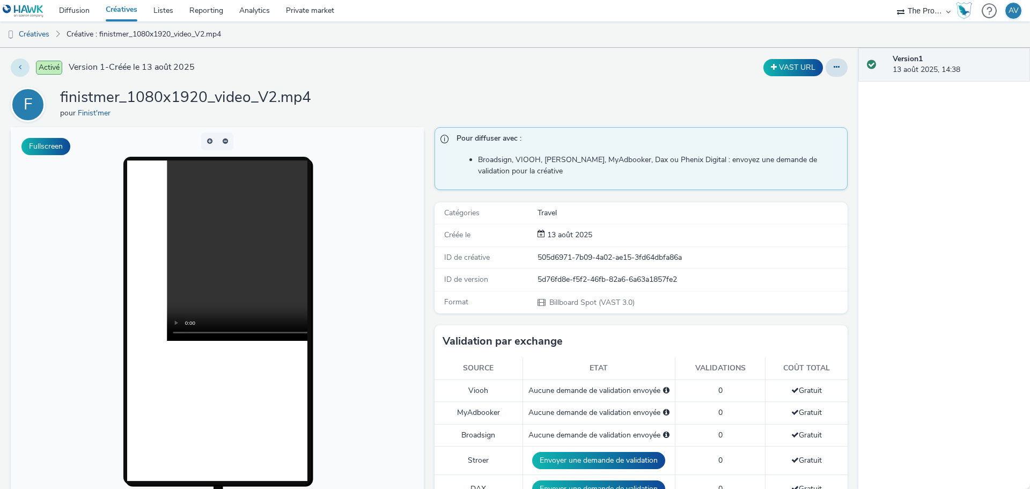
click at [24, 73] on button at bounding box center [20, 67] width 19 height 18
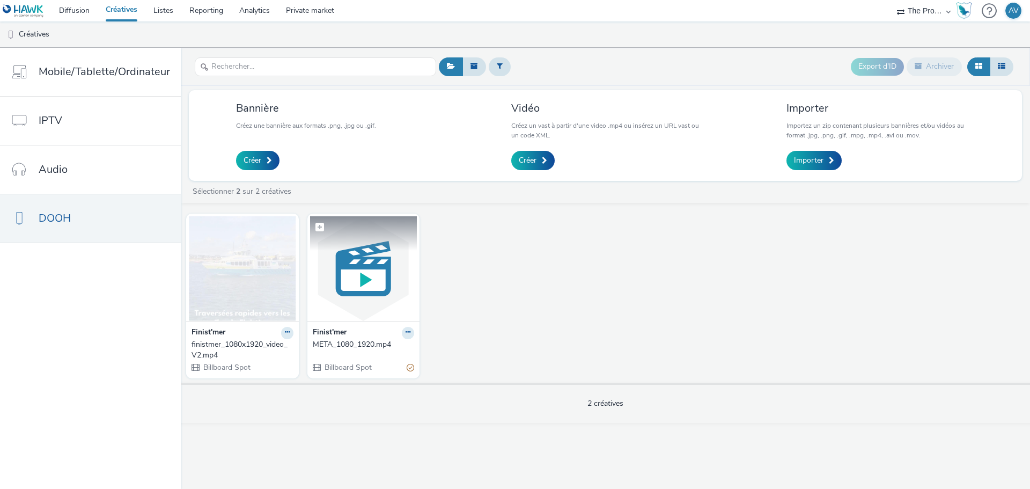
click at [368, 290] on img at bounding box center [363, 268] width 107 height 105
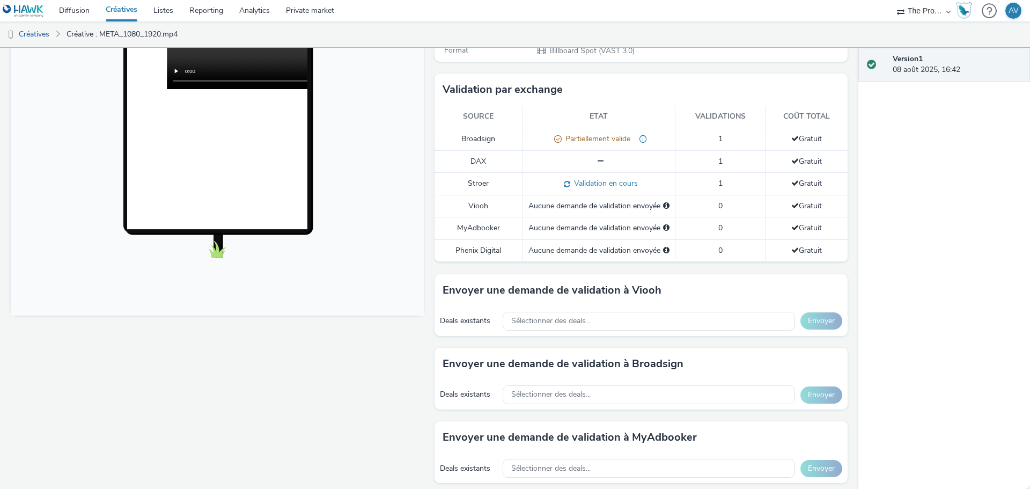
scroll to position [322, 0]
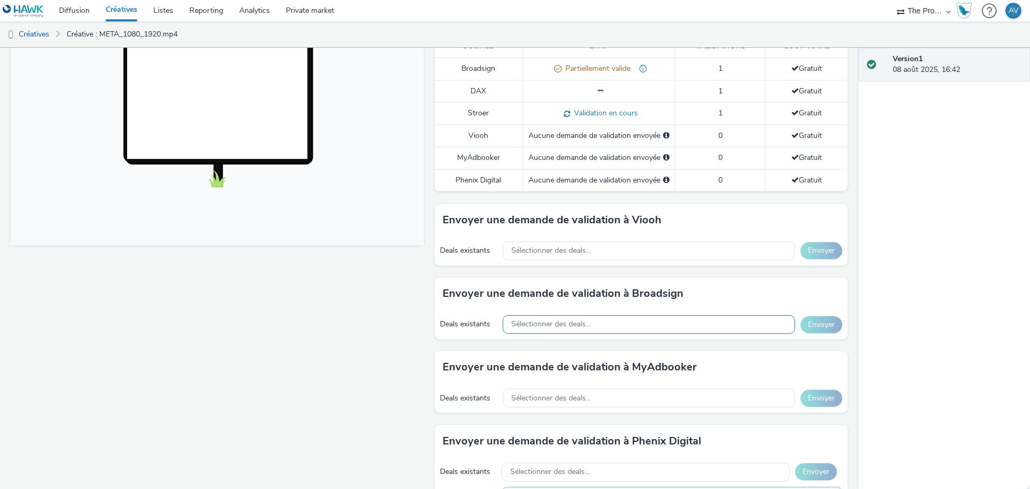
click at [596, 329] on div "Sélectionner des deals..." at bounding box center [649, 324] width 292 height 19
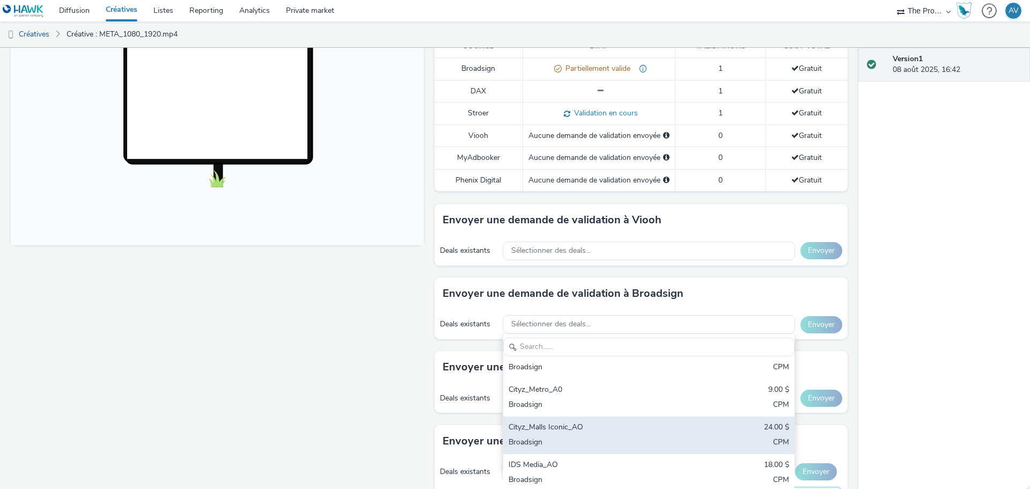
scroll to position [150, 0]
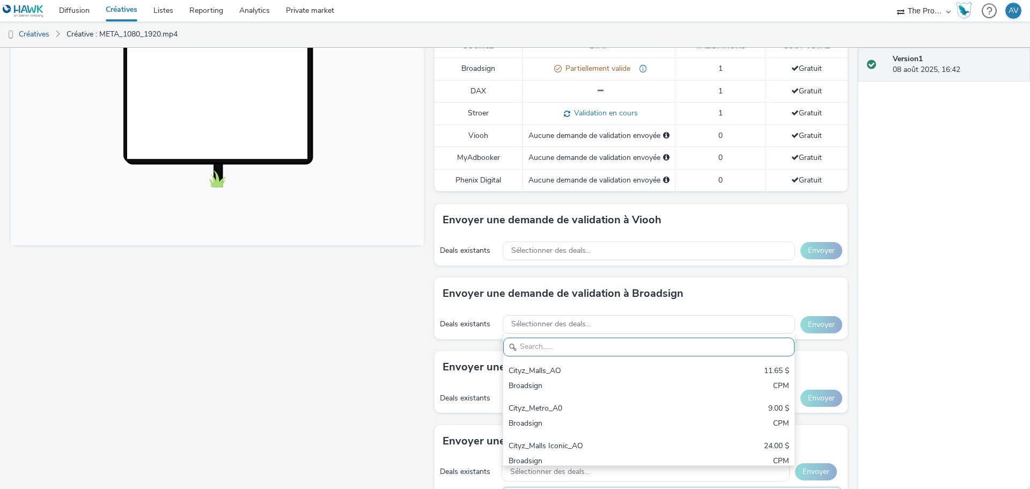
click at [346, 372] on div "Fullscreen" at bounding box center [220, 262] width 418 height 915
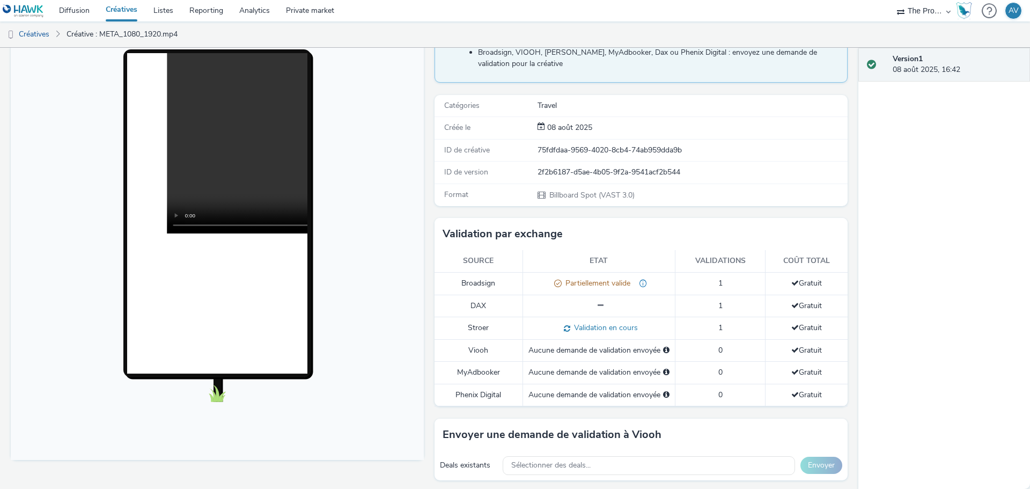
scroll to position [0, 0]
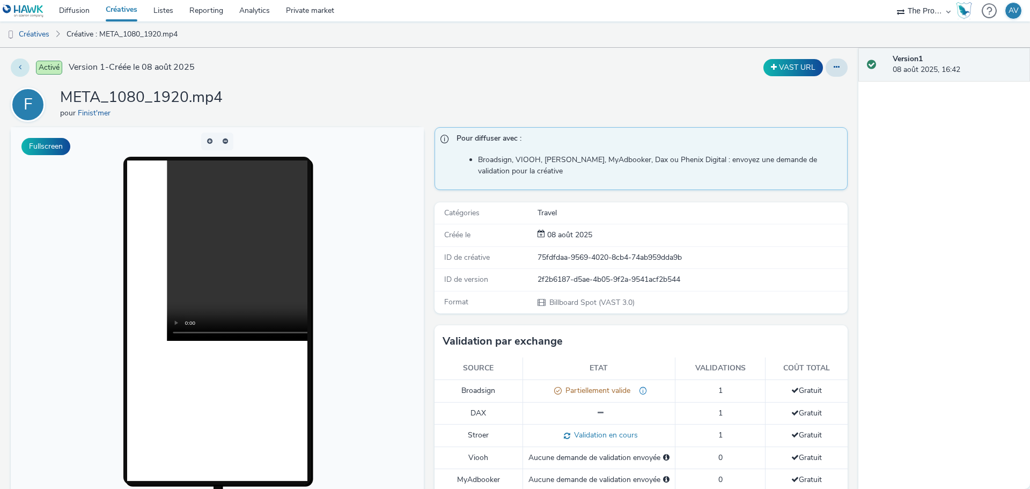
click at [24, 65] on button at bounding box center [20, 67] width 19 height 18
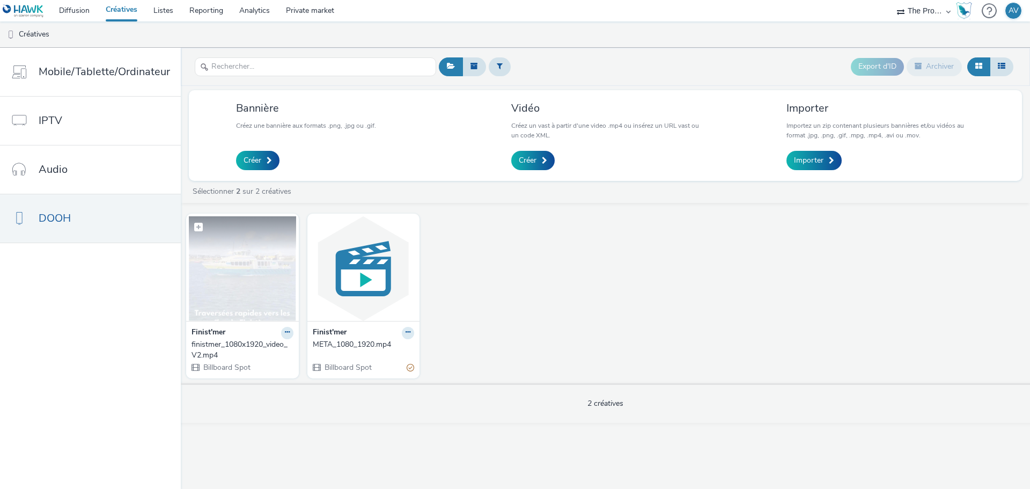
click at [251, 312] on img at bounding box center [242, 268] width 107 height 105
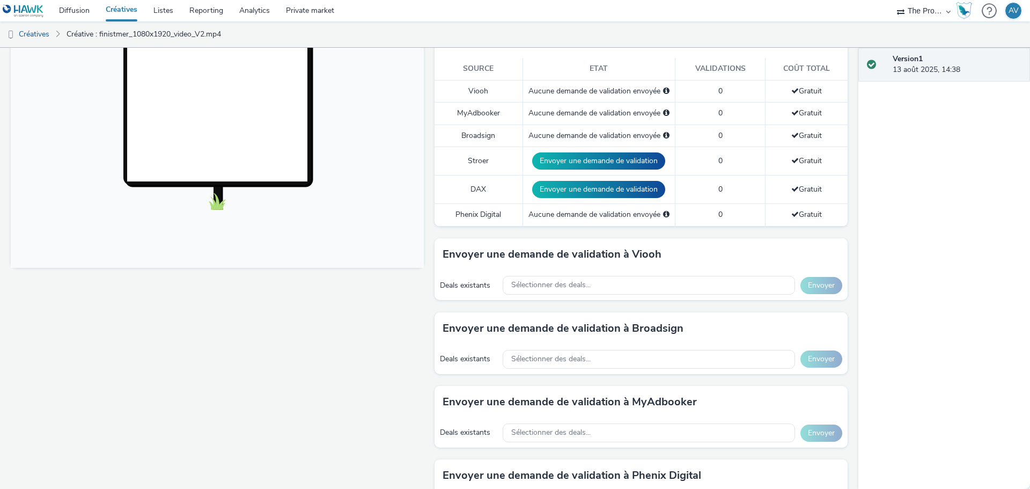
scroll to position [322, 0]
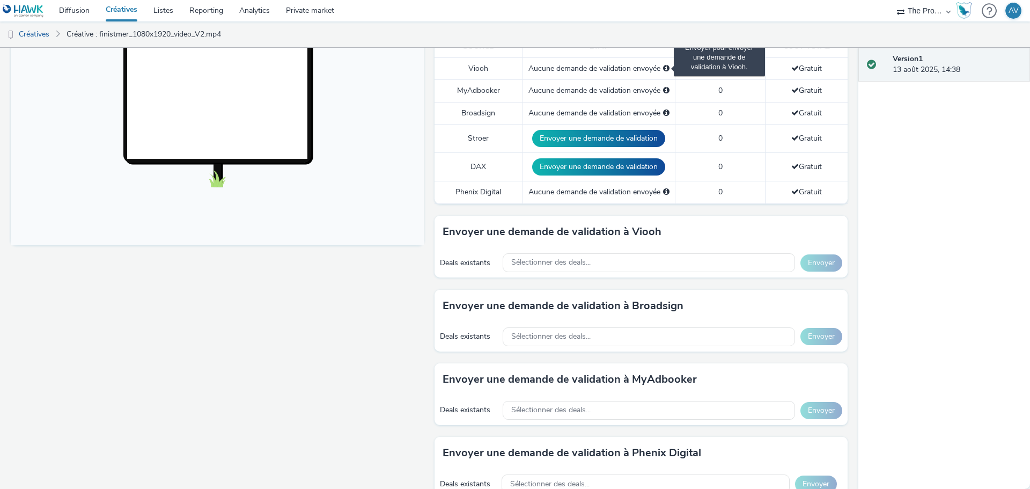
click at [663, 70] on span "Sélectionnez un deal ci-dessous et cliquez sur Envoyer pour envoyer une demande…" at bounding box center [666, 68] width 6 height 8
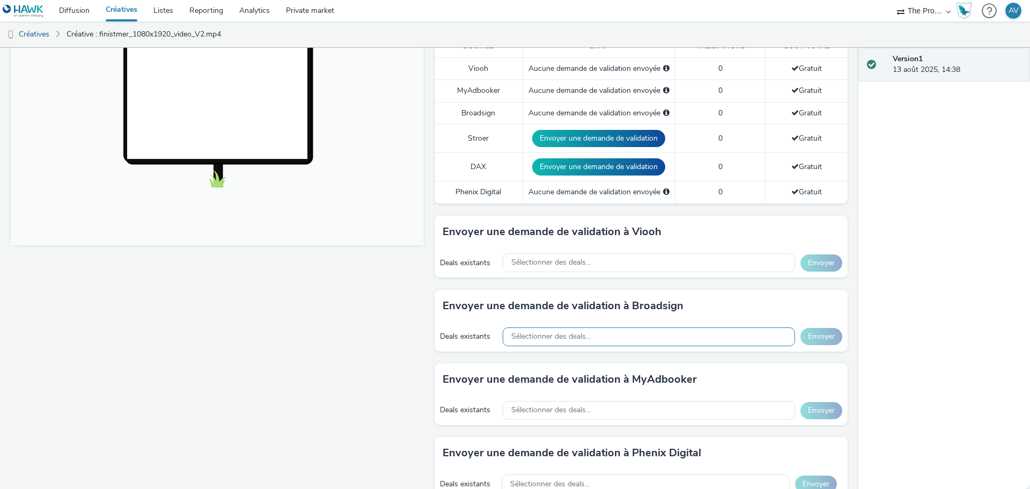
click at [557, 338] on span "Sélectionner des deals..." at bounding box center [550, 336] width 79 height 9
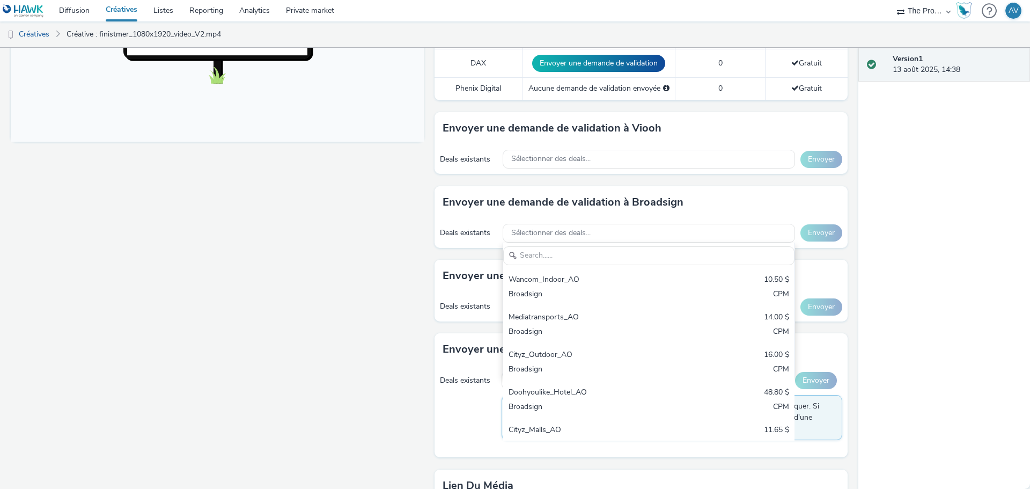
scroll to position [429, 0]
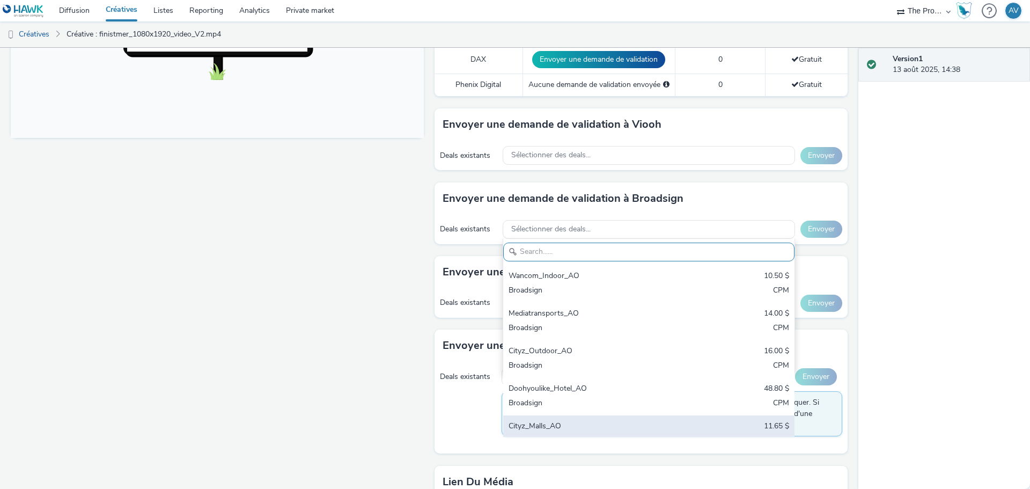
click at [552, 423] on div "Cityz_Malls_AO" at bounding box center [600, 427] width 185 height 12
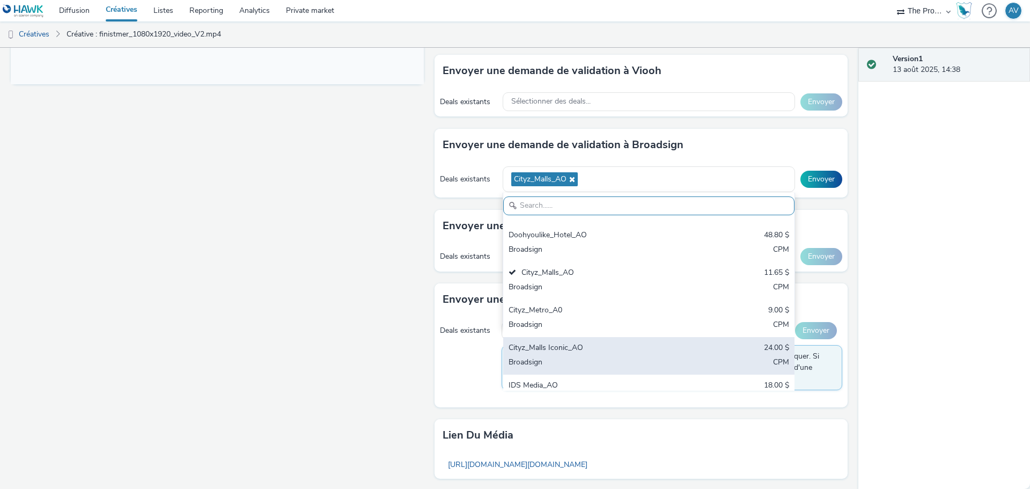
scroll to position [161, 0]
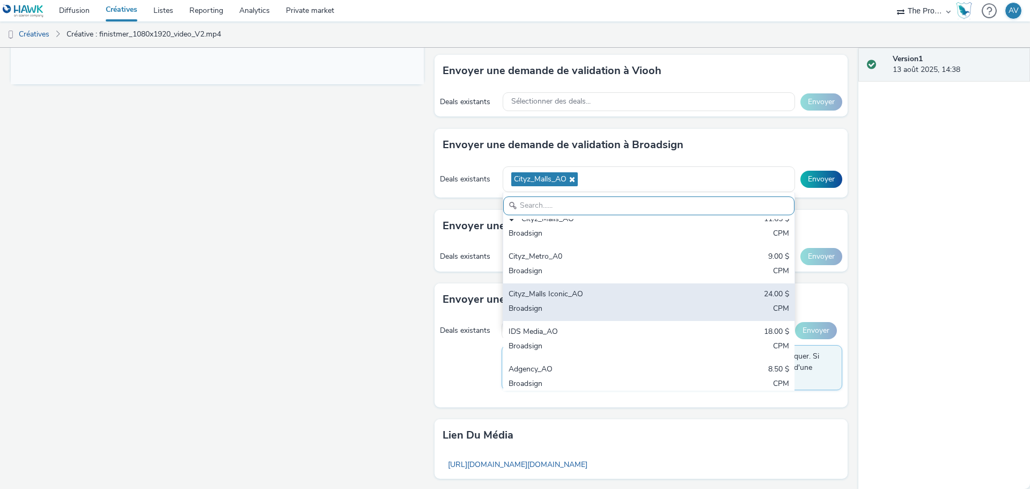
click at [576, 297] on div "Cityz_Malls Iconic_AO" at bounding box center [600, 295] width 185 height 12
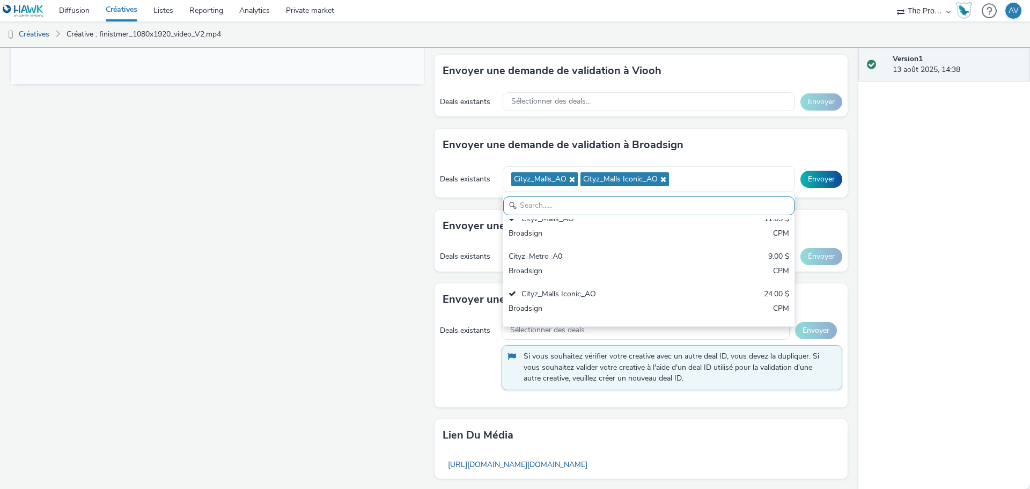
click at [357, 303] on div "Fullscreen" at bounding box center [220, 111] width 418 height 934
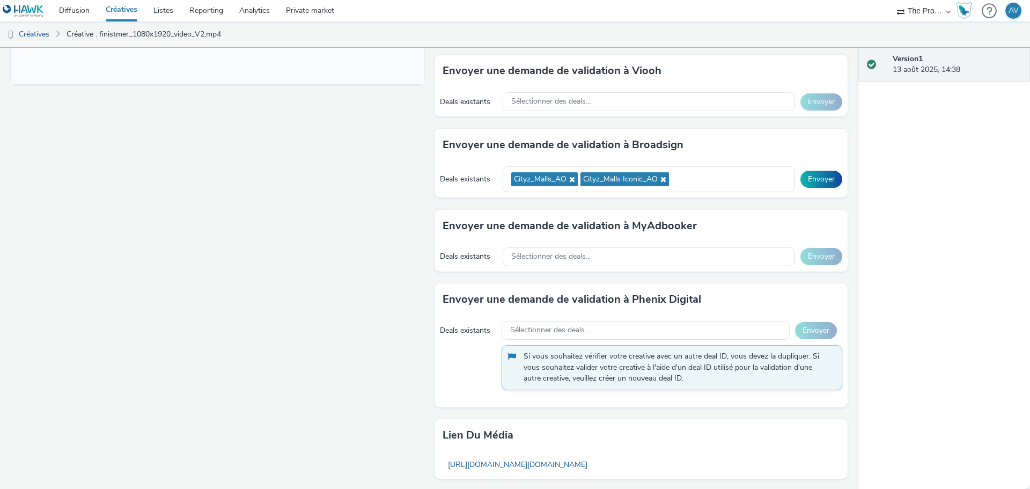
click at [340, 455] on div "Fullscreen" at bounding box center [220, 111] width 418 height 934
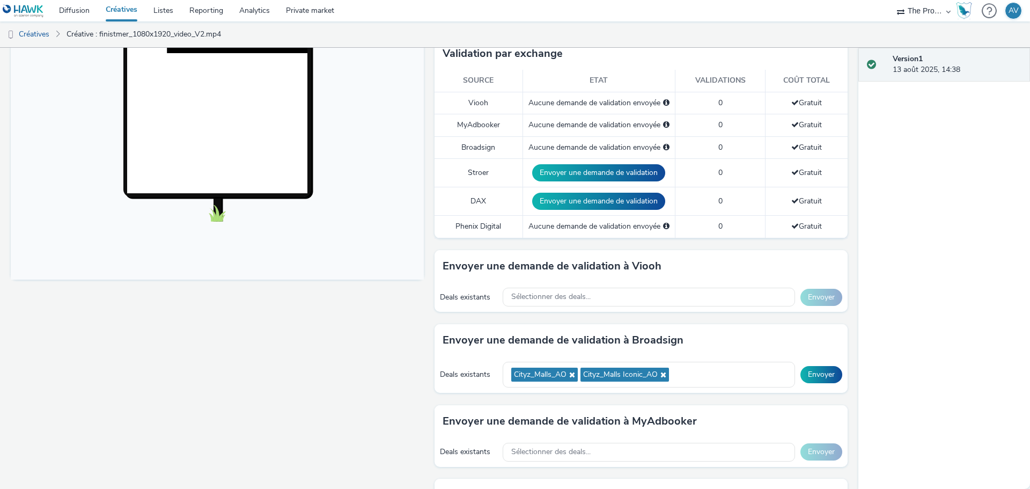
scroll to position [268, 0]
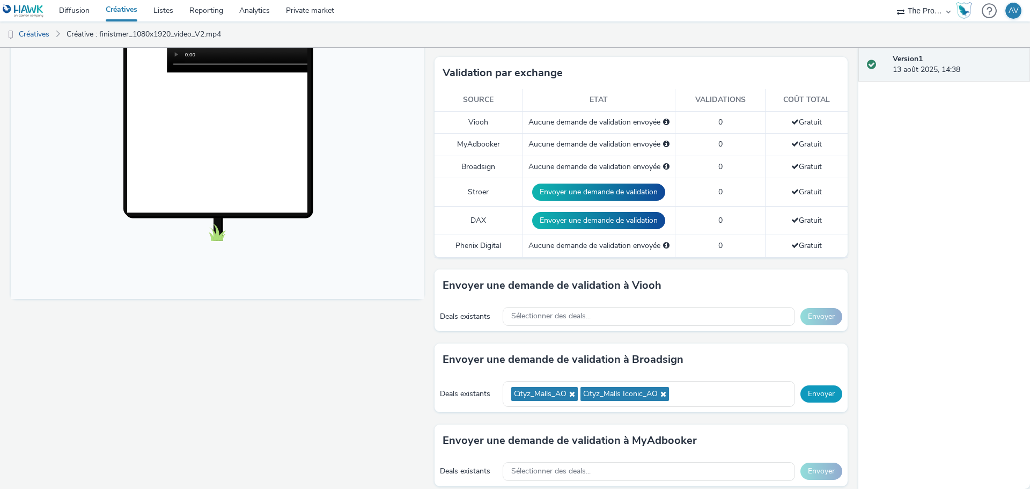
click at [805, 392] on button "Envoyer" at bounding box center [821, 393] width 42 height 17
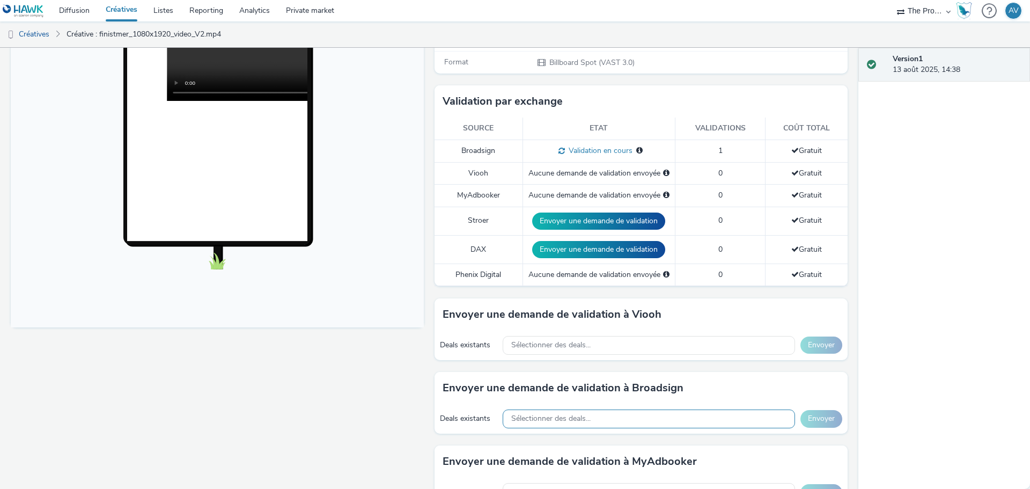
scroll to position [375, 0]
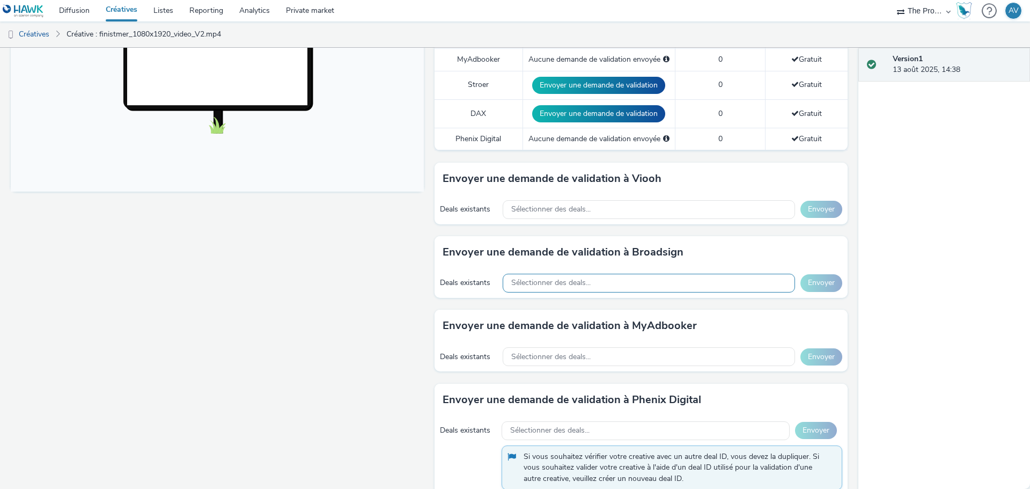
click at [580, 283] on span "Sélectionner des deals..." at bounding box center [550, 282] width 79 height 9
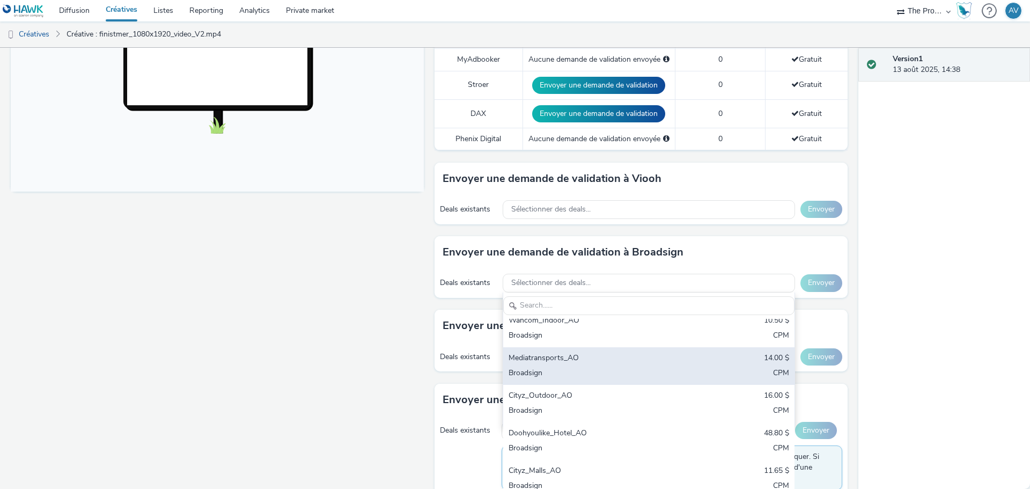
scroll to position [0, 0]
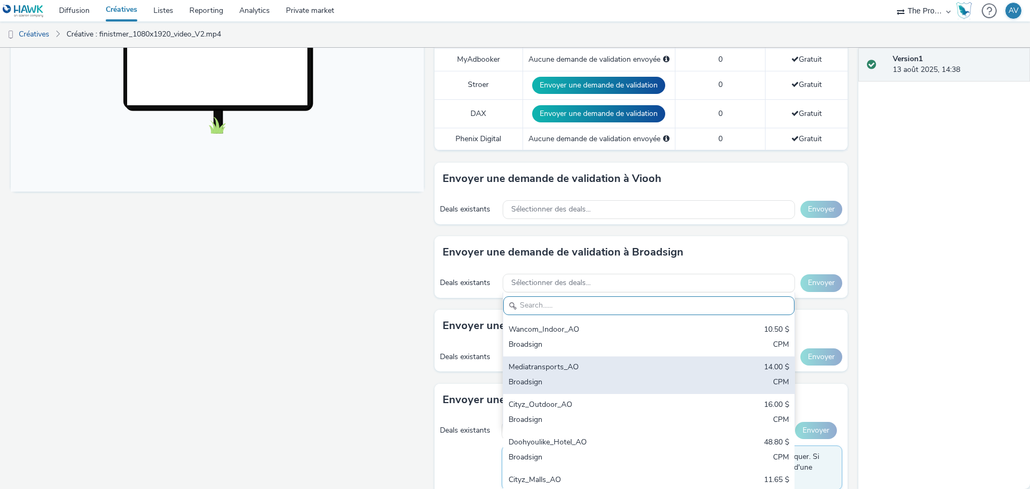
click at [594, 380] on div "Broadsign" at bounding box center [600, 383] width 185 height 12
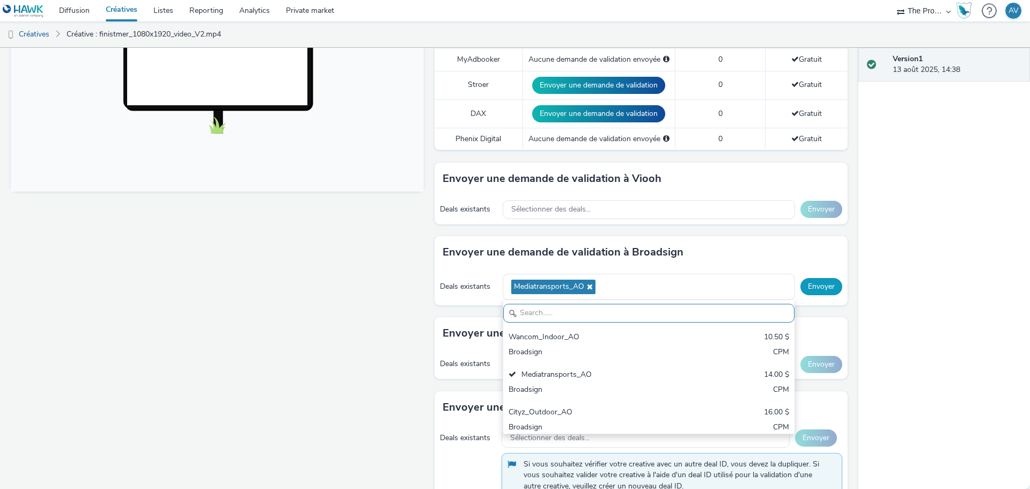
click at [811, 287] on button "Envoyer" at bounding box center [821, 286] width 42 height 17
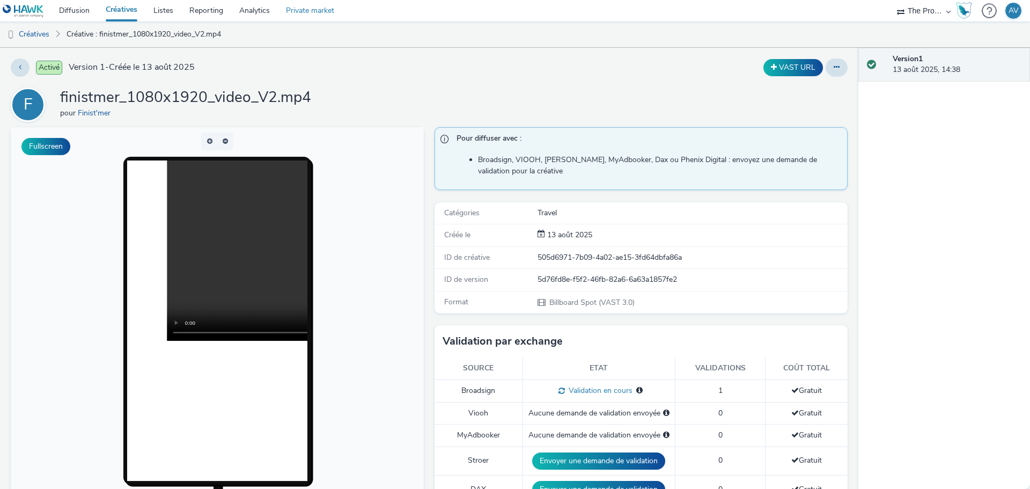
click at [309, 12] on link "Private market" at bounding box center [310, 10] width 64 height 21
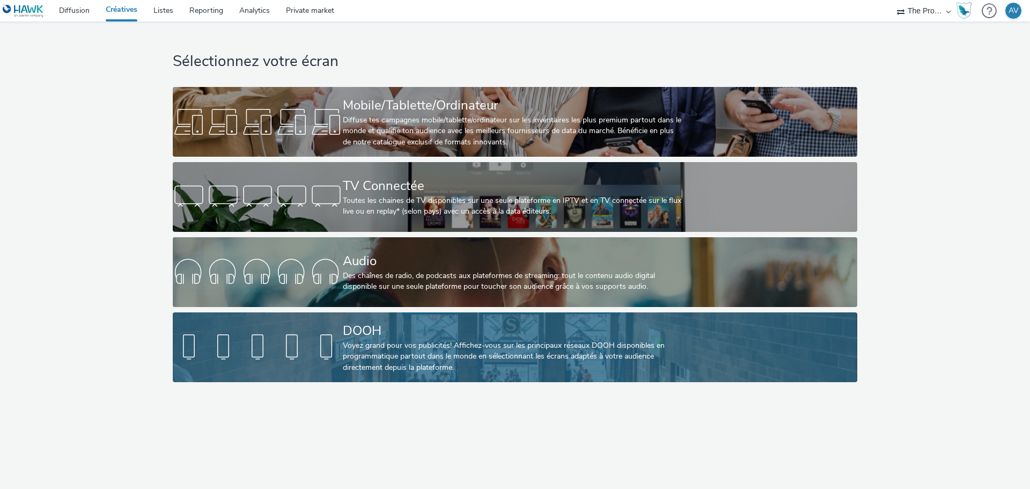
click at [380, 335] on div "DOOH" at bounding box center [513, 330] width 340 height 19
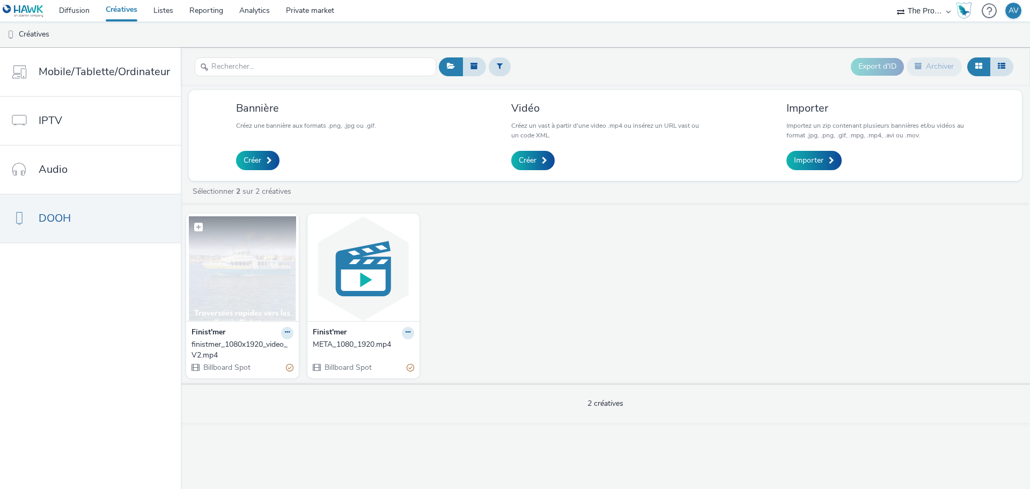
click at [259, 279] on img at bounding box center [242, 268] width 107 height 105
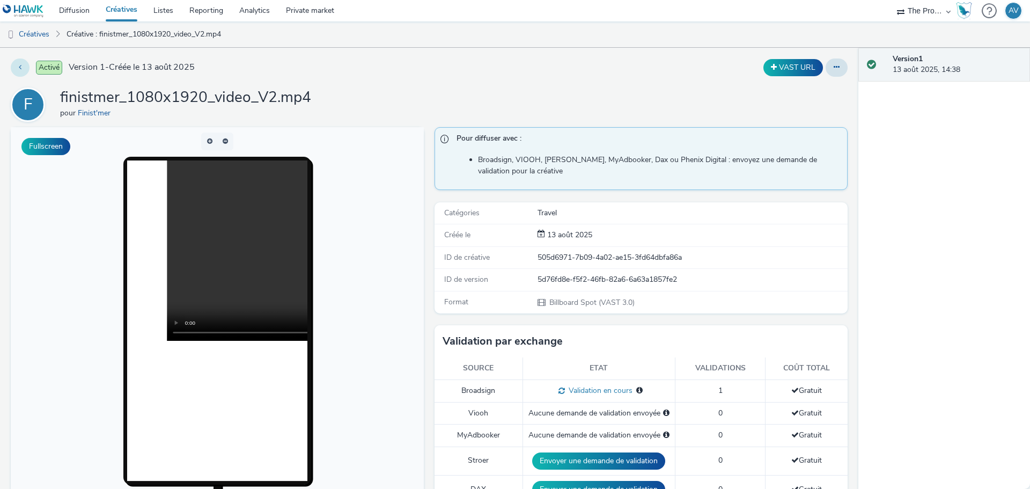
click at [23, 69] on button at bounding box center [20, 67] width 19 height 18
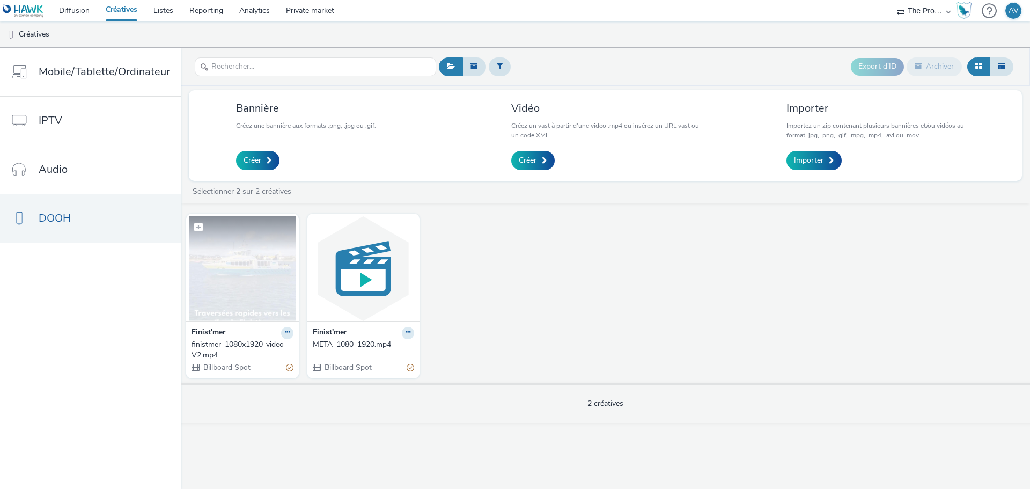
click at [228, 278] on img at bounding box center [242, 268] width 107 height 105
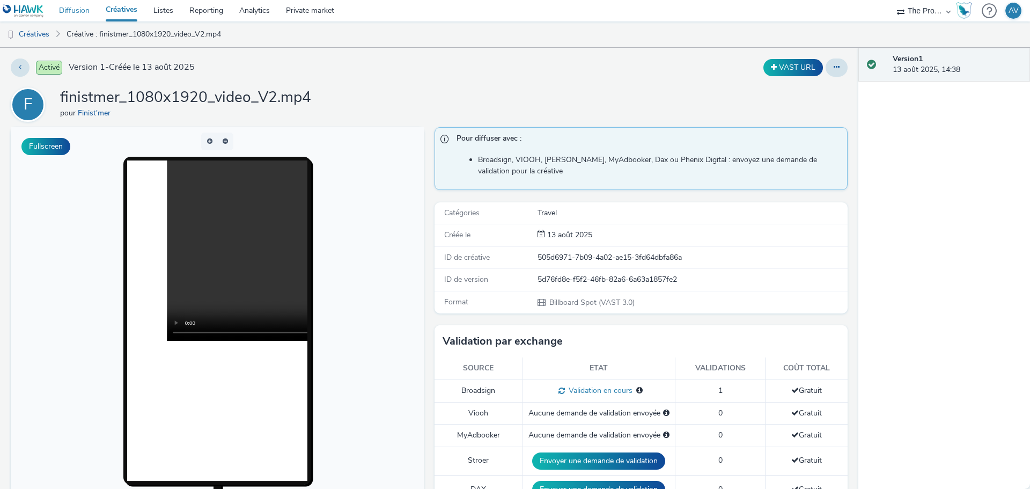
click at [82, 8] on link "Diffusion" at bounding box center [74, 10] width 47 height 21
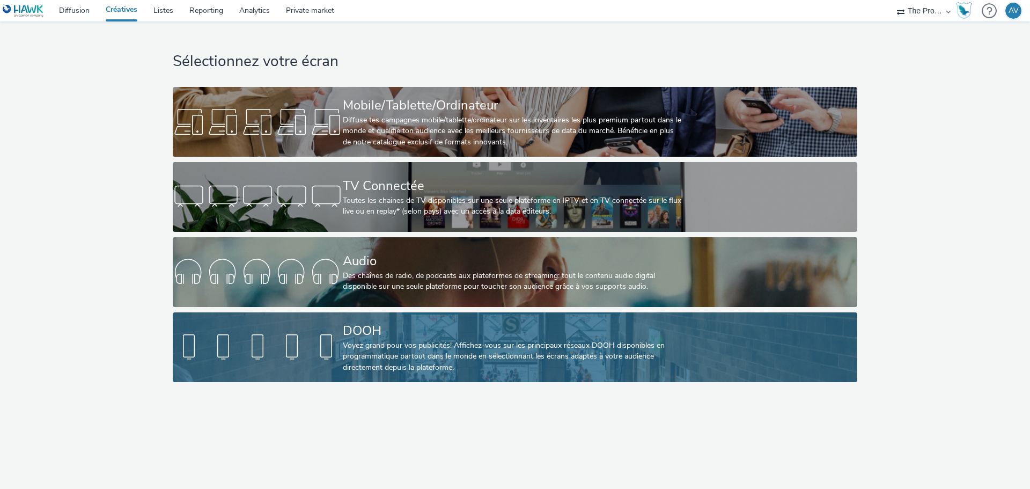
click at [464, 346] on div "Voyez grand pour vos publicités! Affichez-vous sur les principaux réseaux DOOH …" at bounding box center [513, 356] width 340 height 33
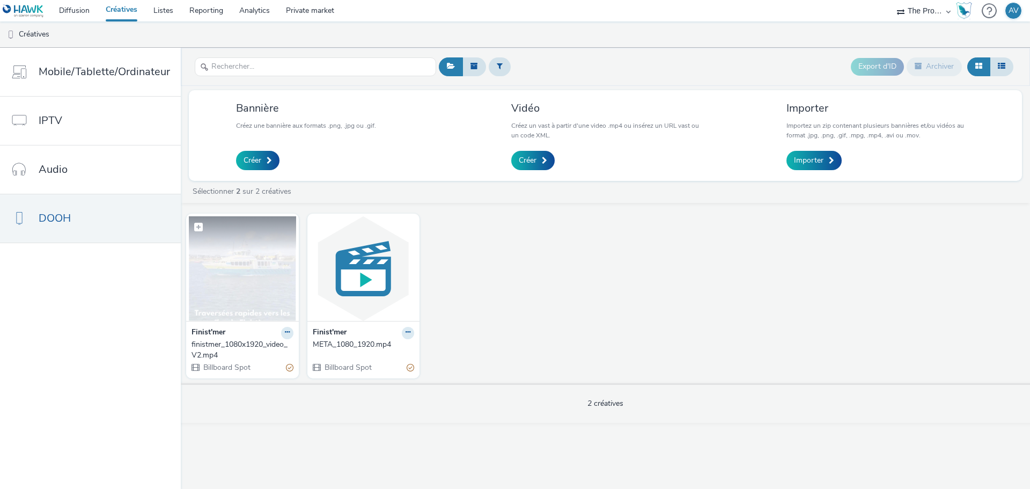
click at [228, 262] on img at bounding box center [242, 268] width 107 height 105
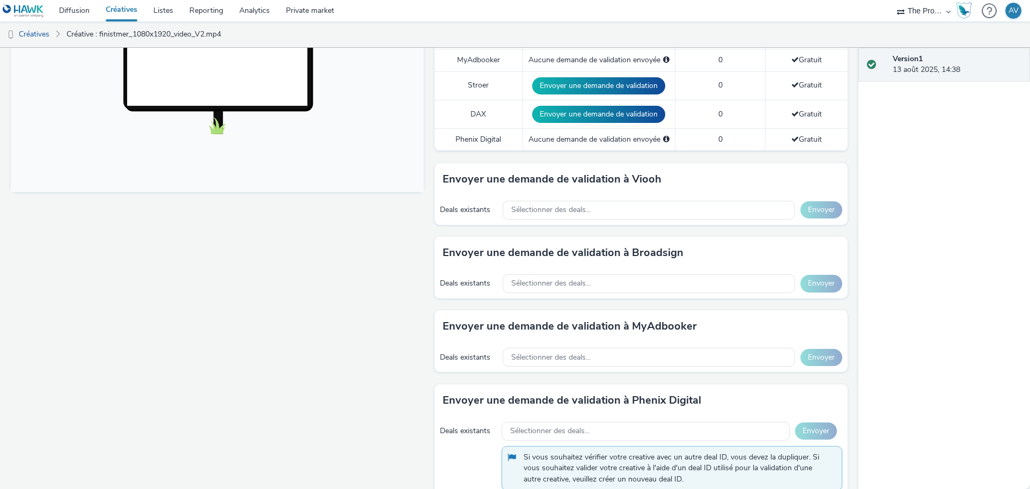
scroll to position [375, 0]
click at [609, 207] on div "Sélectionner des deals..." at bounding box center [649, 209] width 292 height 19
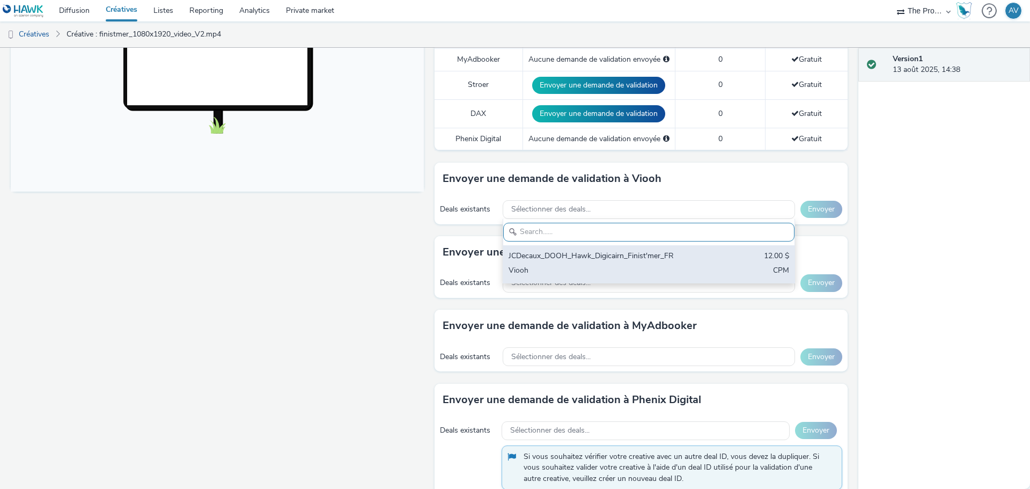
click at [593, 265] on div "Viooh" at bounding box center [600, 271] width 185 height 12
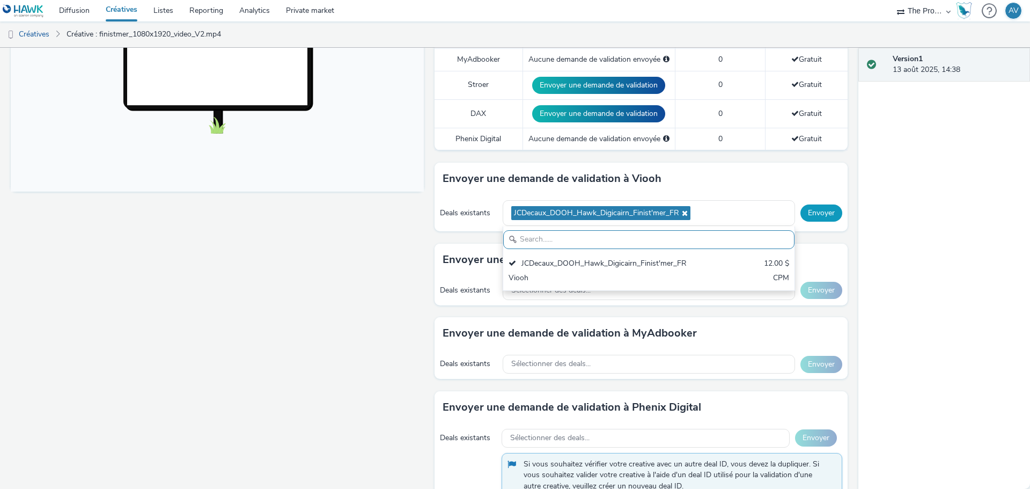
click at [811, 212] on button "Envoyer" at bounding box center [821, 212] width 42 height 17
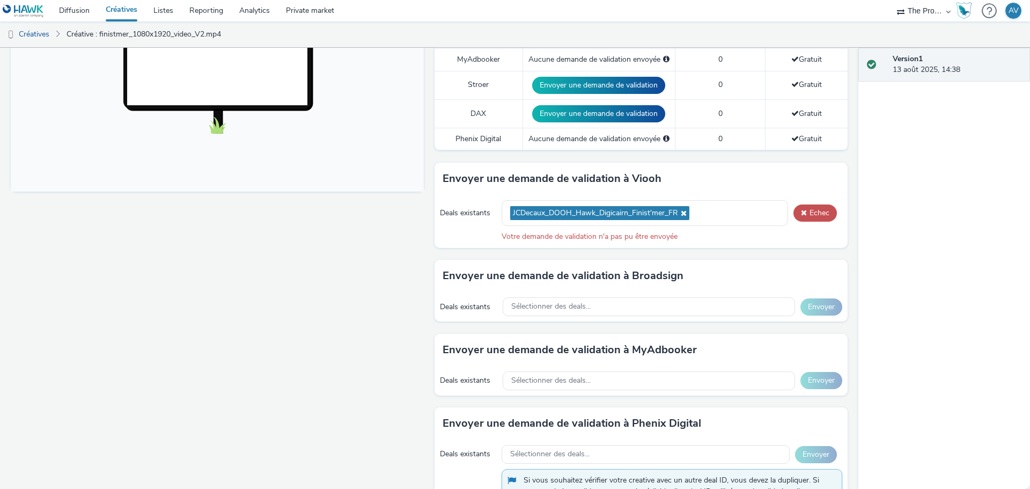
scroll to position [322, 0]
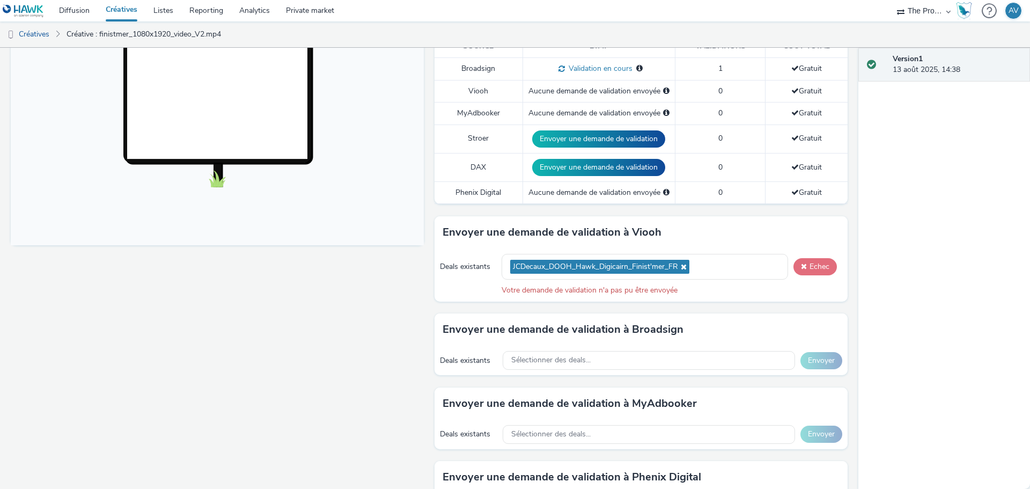
click at [801, 263] on span at bounding box center [804, 266] width 6 height 8
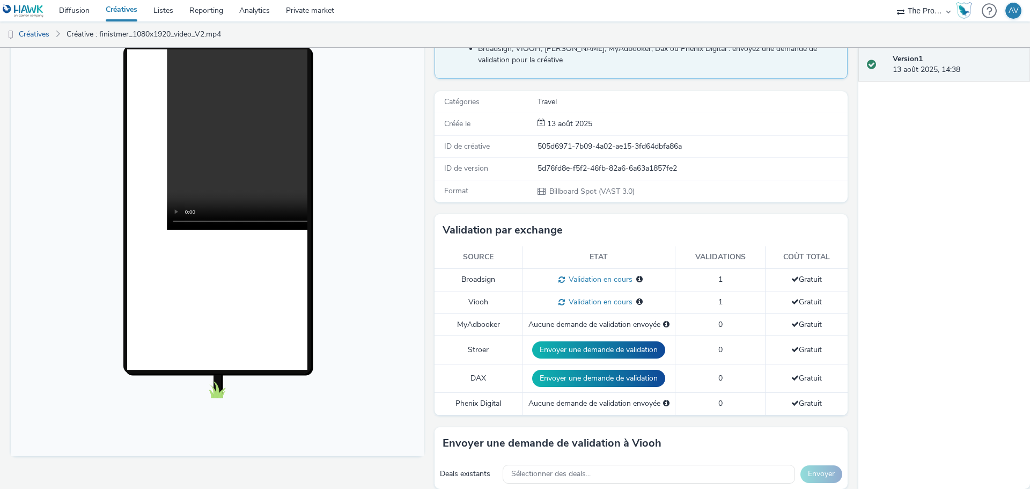
scroll to position [0, 0]
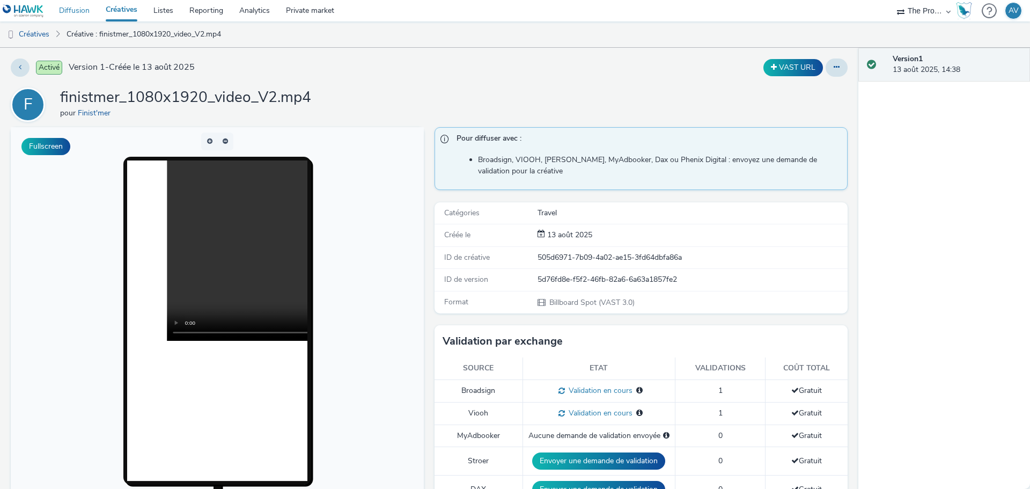
click at [82, 8] on link "Diffusion" at bounding box center [74, 10] width 47 height 21
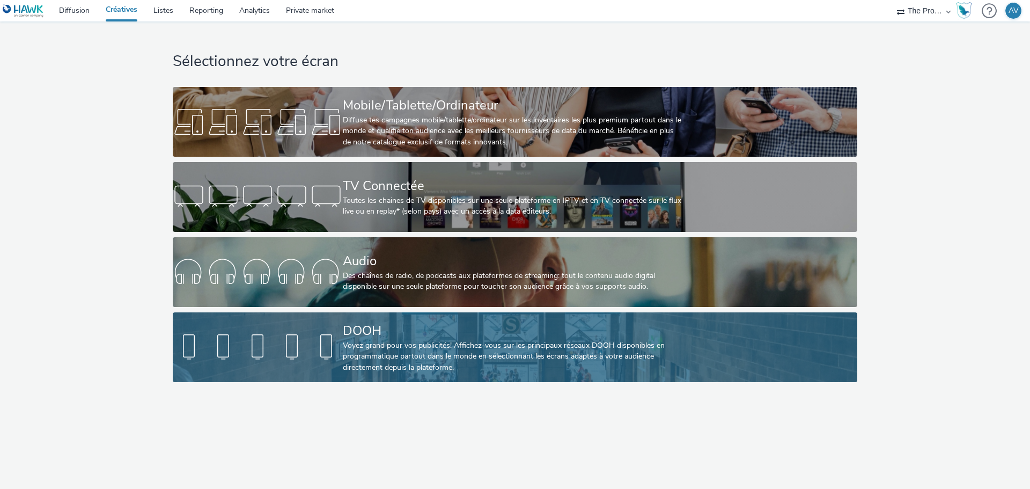
click at [438, 367] on div "Voyez grand pour vos publicités! Affichez-vous sur les principaux réseaux DOOH …" at bounding box center [513, 356] width 340 height 33
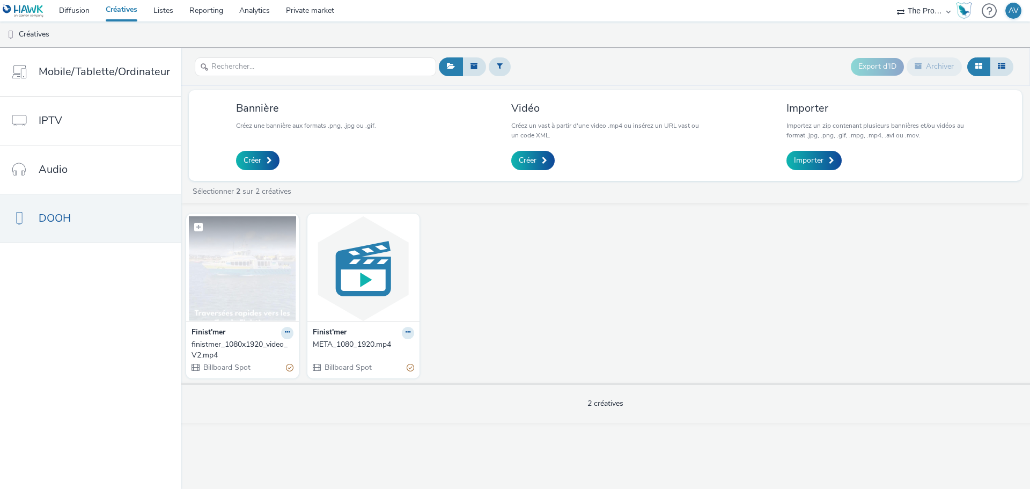
click at [266, 287] on img at bounding box center [242, 268] width 107 height 105
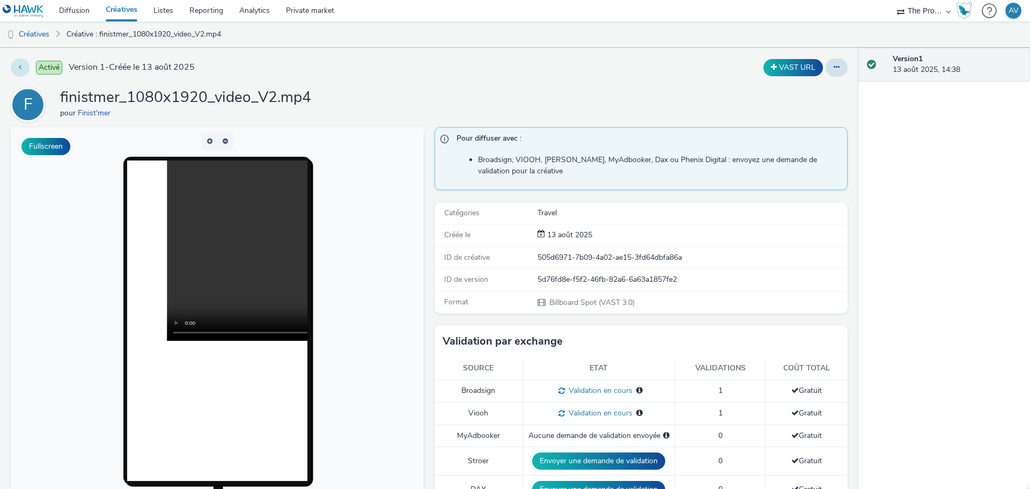
click at [14, 69] on button at bounding box center [20, 67] width 19 height 18
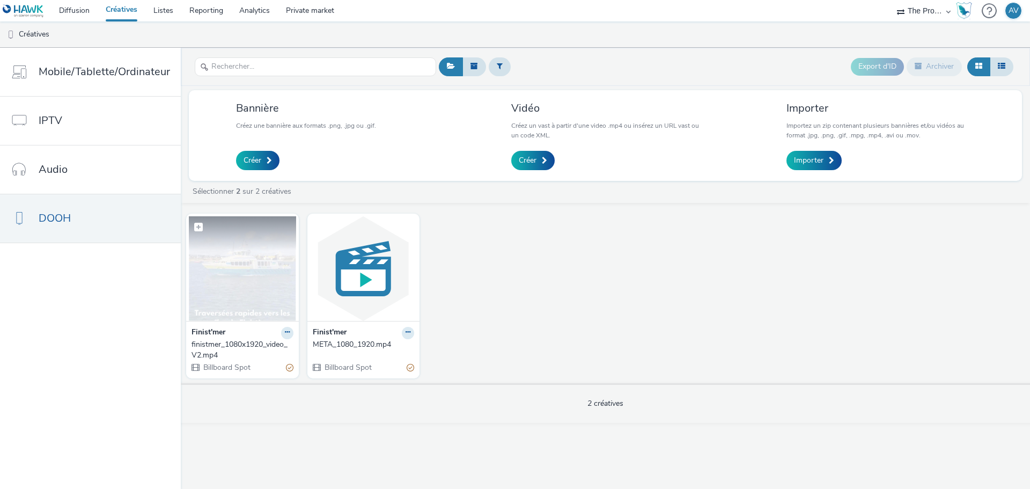
click at [242, 293] on img at bounding box center [242, 268] width 107 height 105
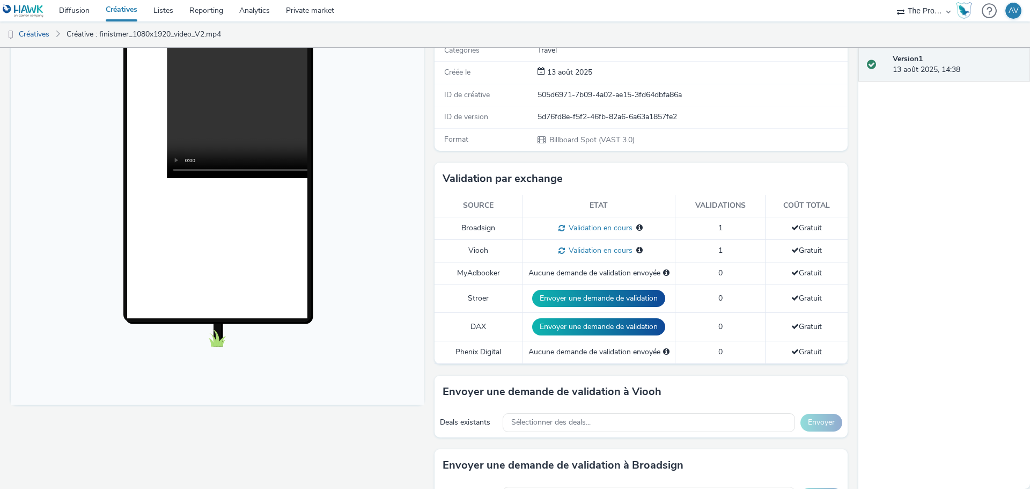
scroll to position [215, 0]
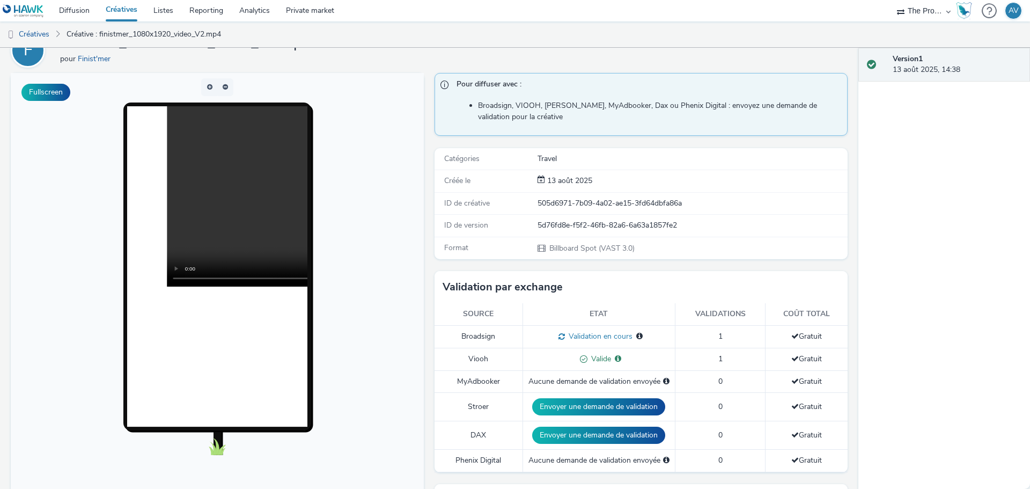
scroll to position [54, 0]
